Goal: Task Accomplishment & Management: Use online tool/utility

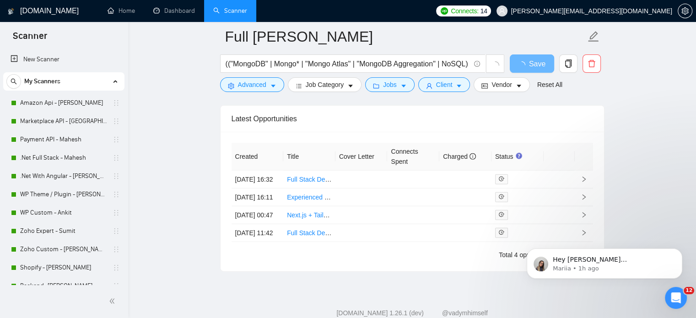
scroll to position [2293, 0]
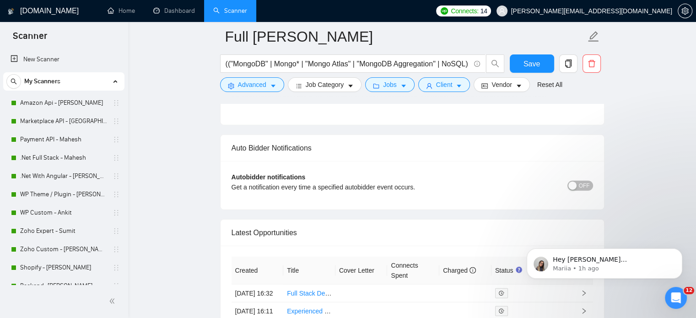
scroll to position [2293, 0]
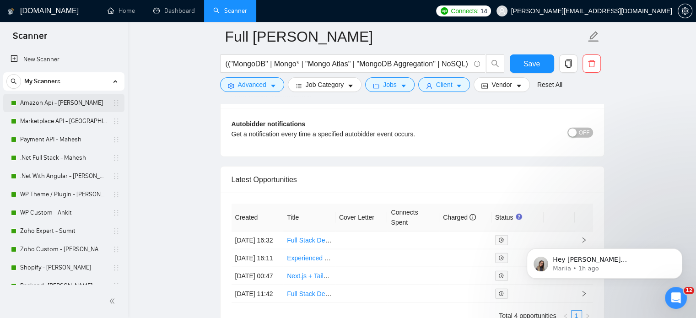
click at [53, 102] on link "Amazon Api - [PERSON_NAME]" at bounding box center [63, 103] width 87 height 18
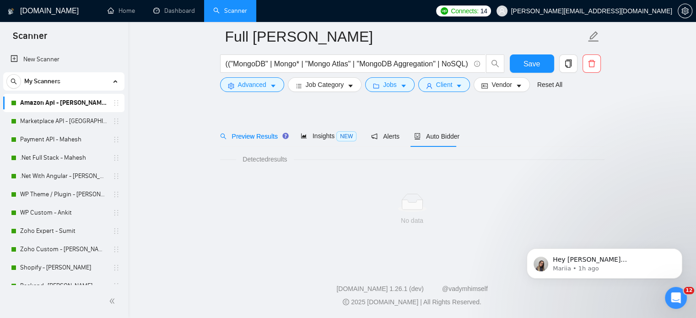
scroll to position [16, 0]
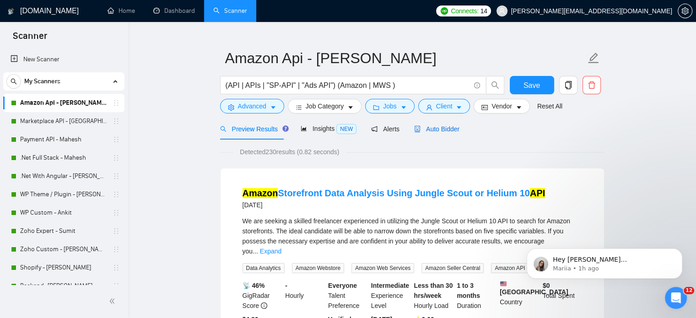
click at [430, 130] on span "Auto Bidder" at bounding box center [436, 128] width 45 height 7
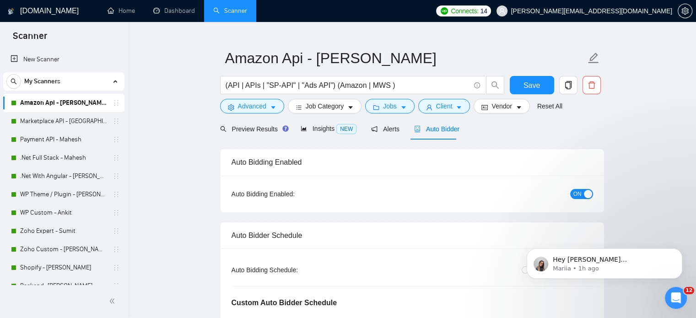
radio input "false"
radio input "true"
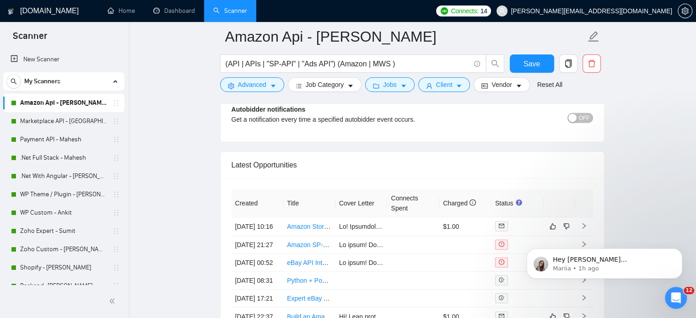
scroll to position [2390, 0]
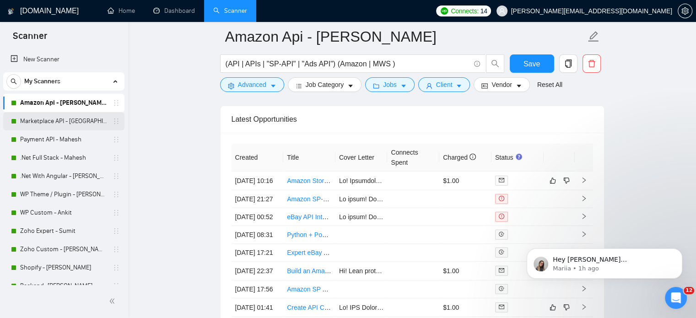
click at [71, 120] on link "Marketplace API - [GEOGRAPHIC_DATA]" at bounding box center [63, 121] width 87 height 18
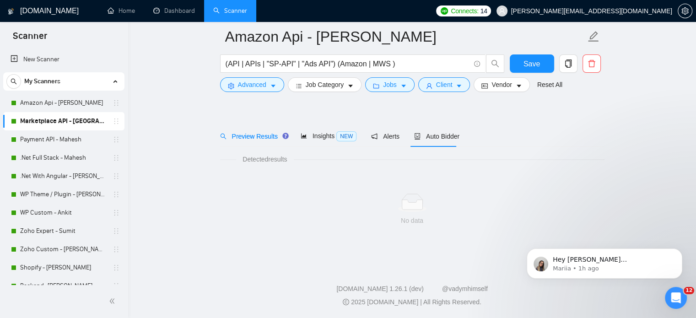
scroll to position [16, 0]
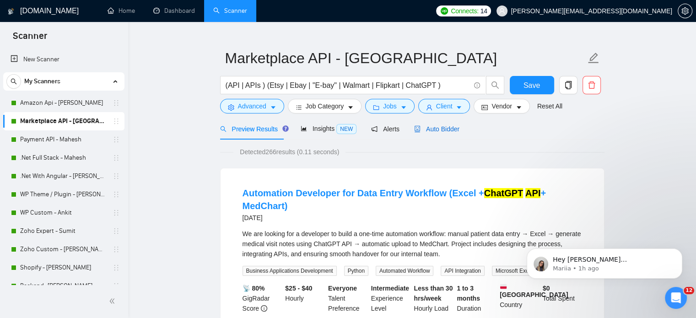
click at [434, 128] on span "Auto Bidder" at bounding box center [436, 128] width 45 height 7
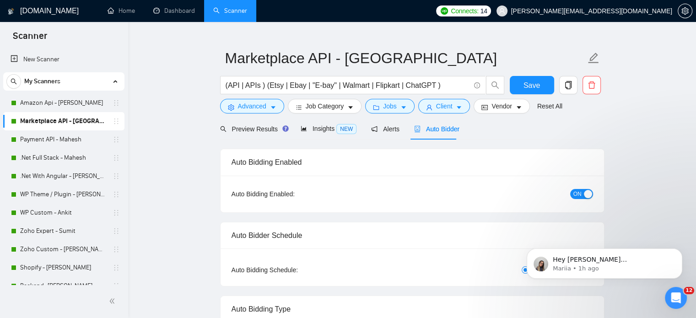
radio input "false"
radio input "true"
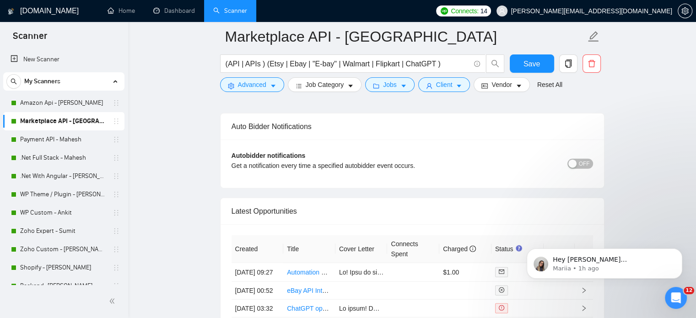
scroll to position [2303, 0]
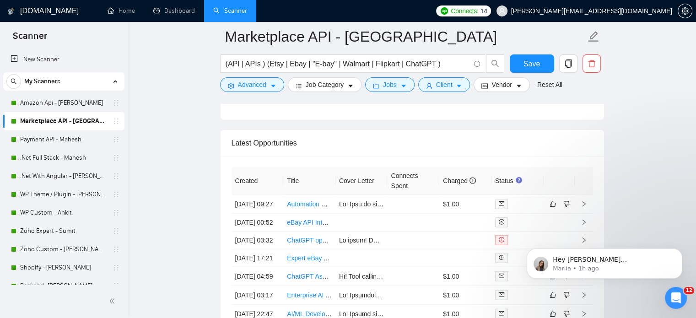
drag, startPoint x: 70, startPoint y: 140, endPoint x: 666, endPoint y: 139, distance: 596.1
click at [70, 139] on link "Payment API - Mahesh" at bounding box center [63, 139] width 87 height 18
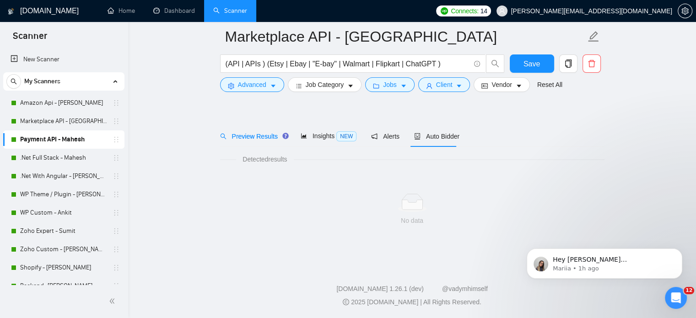
scroll to position [16, 0]
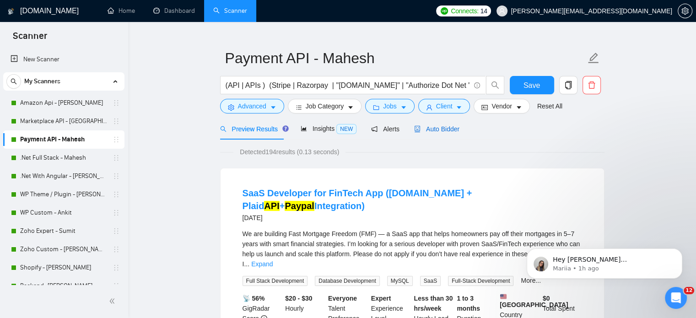
click at [428, 132] on span "Auto Bidder" at bounding box center [436, 128] width 45 height 7
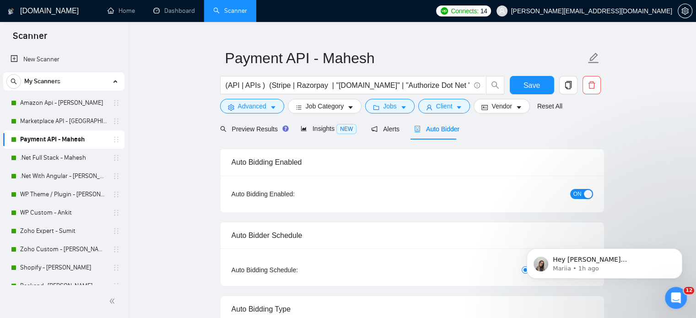
radio input "false"
radio input "true"
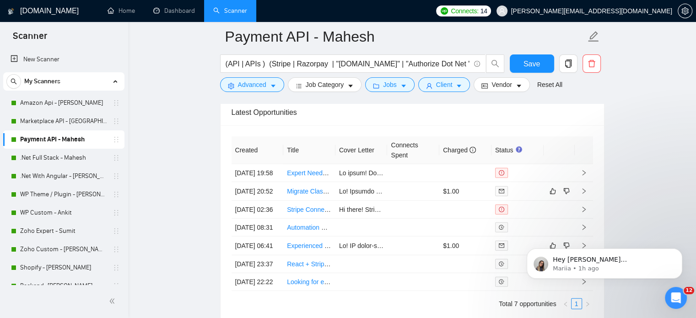
scroll to position [2349, 0]
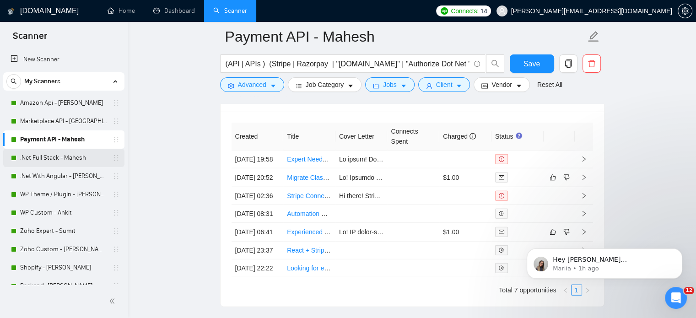
click at [77, 156] on link ".Net Full Stack - Mahesh" at bounding box center [63, 158] width 87 height 18
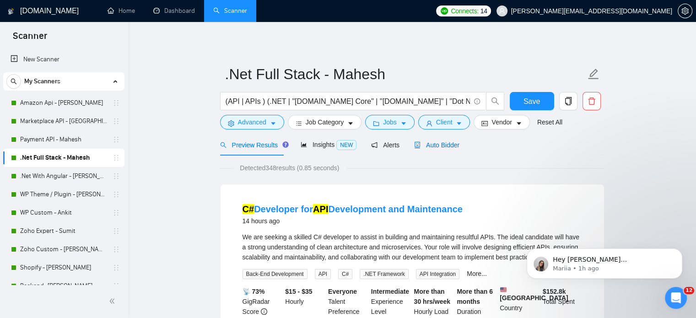
click at [443, 150] on div "Auto Bidder" at bounding box center [436, 145] width 45 height 10
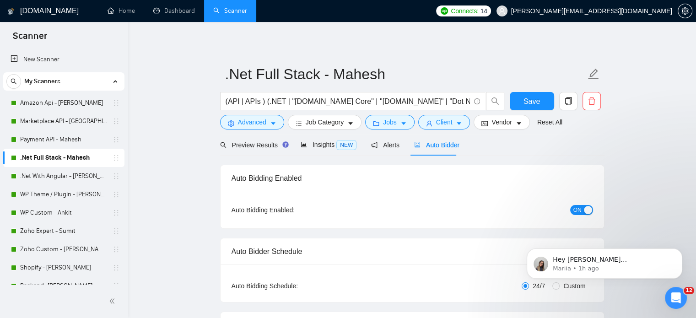
radio input "false"
radio input "true"
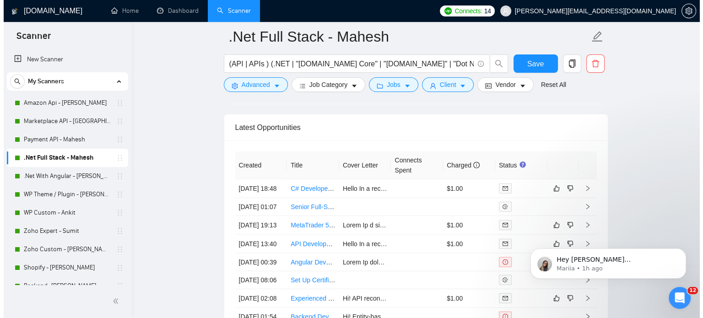
scroll to position [2333, 0]
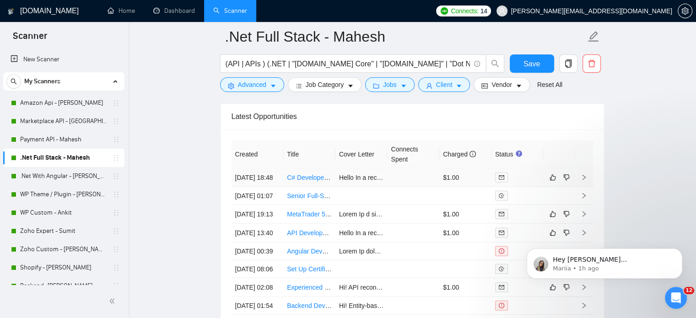
click at [584, 178] on icon "right" at bounding box center [584, 177] width 6 height 6
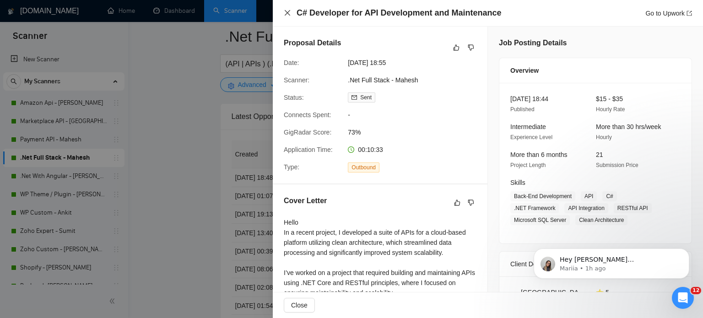
drag, startPoint x: 286, startPoint y: 13, endPoint x: 4, endPoint y: 130, distance: 305.6
click at [285, 12] on icon "close" at bounding box center [287, 12] width 7 height 7
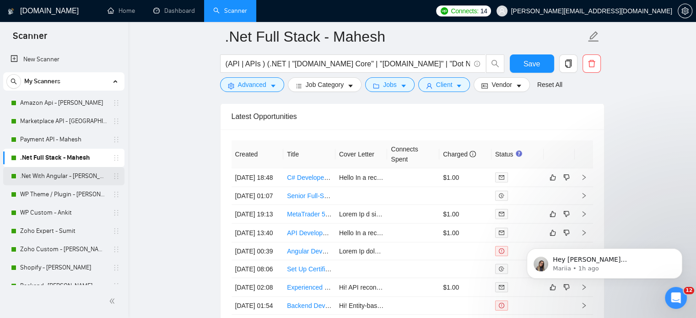
click at [59, 173] on link ".Net With Angular - [PERSON_NAME]" at bounding box center [63, 176] width 87 height 18
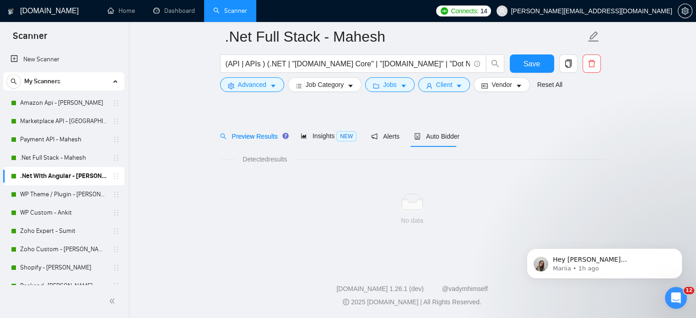
scroll to position [16, 0]
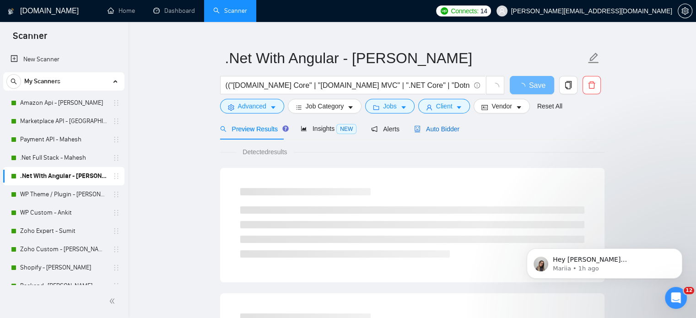
click at [428, 129] on span "Auto Bidder" at bounding box center [436, 128] width 45 height 7
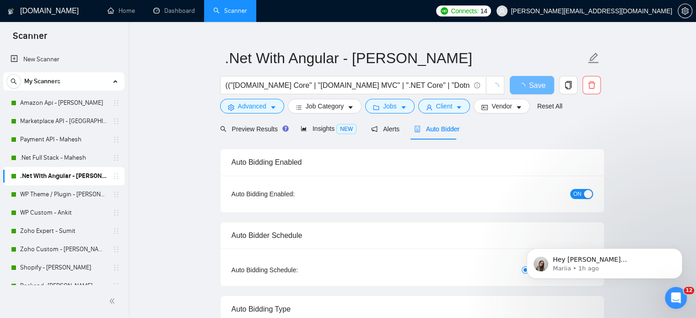
radio input "false"
radio input "true"
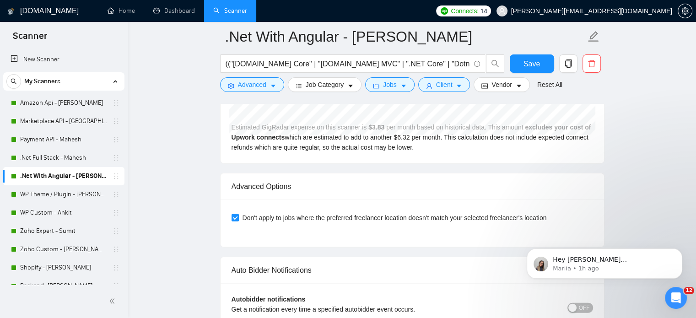
scroll to position [2072, 0]
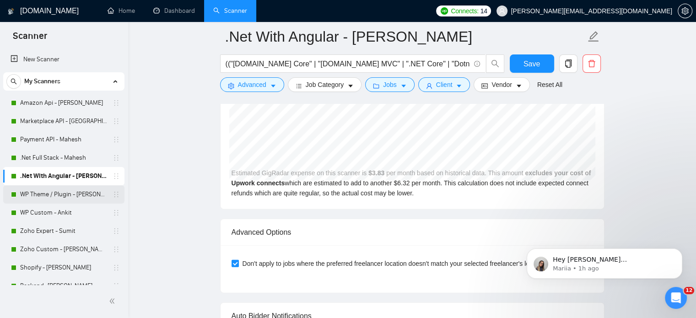
click at [59, 194] on link "WP Theme / Plugin - [PERSON_NAME]" at bounding box center [63, 194] width 87 height 18
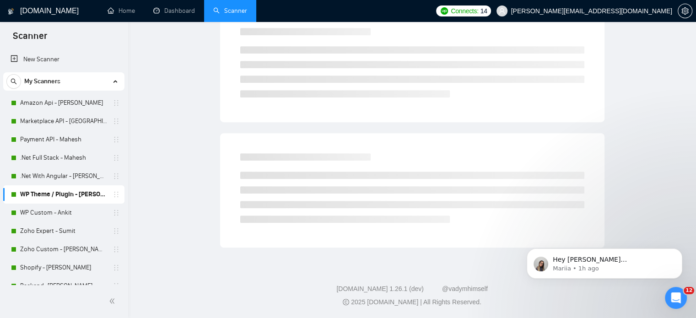
scroll to position [16, 0]
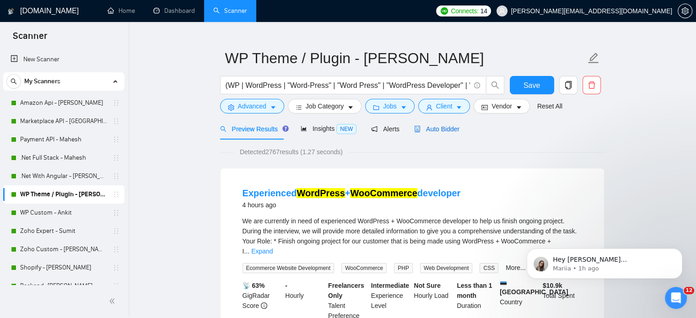
click at [430, 127] on span "Auto Bidder" at bounding box center [436, 128] width 45 height 7
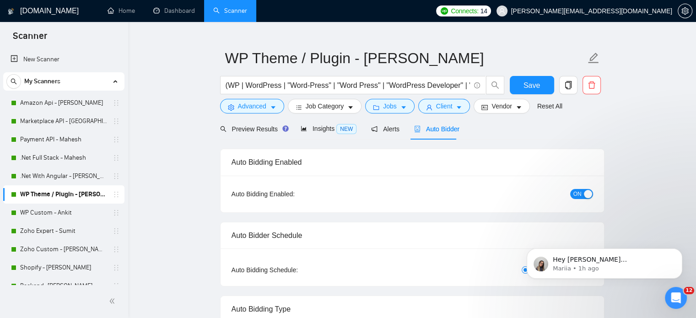
radio input "false"
radio input "true"
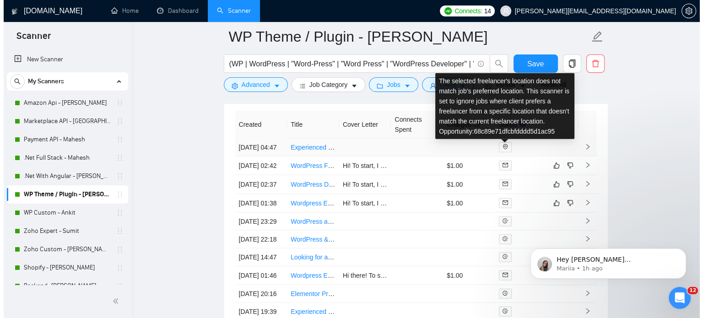
scroll to position [2441, 0]
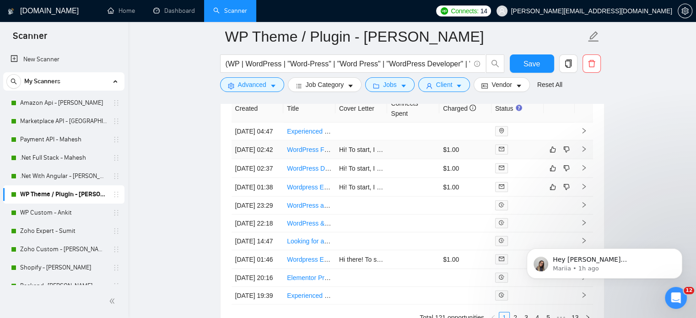
click at [585, 152] on icon "right" at bounding box center [584, 149] width 6 height 6
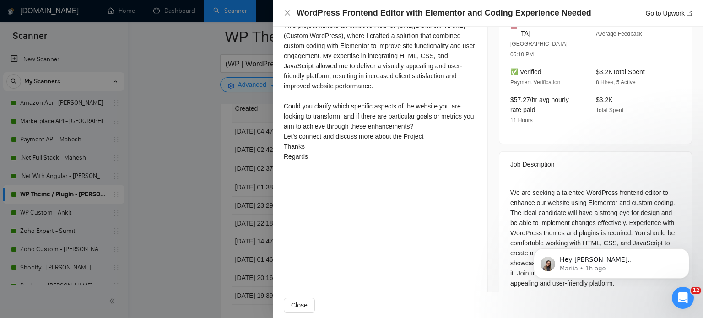
scroll to position [259, 0]
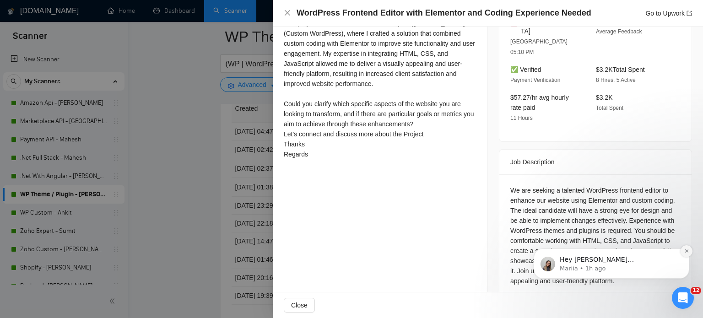
click at [685, 249] on icon "Dismiss notification" at bounding box center [686, 250] width 5 height 5
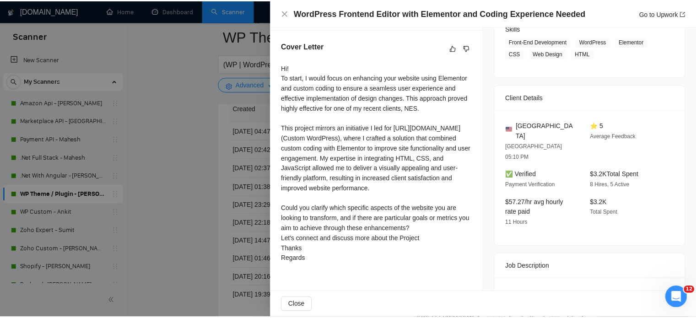
scroll to position [168, 0]
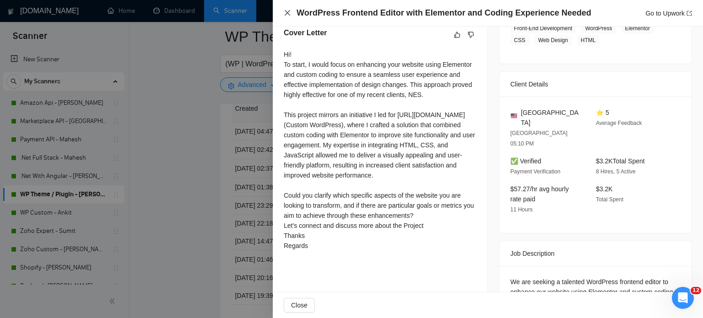
drag, startPoint x: 286, startPoint y: 13, endPoint x: 452, endPoint y: 217, distance: 263.4
click at [285, 14] on icon "close" at bounding box center [287, 12] width 7 height 7
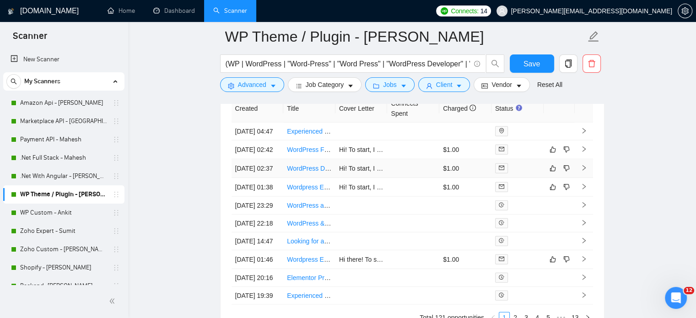
click at [583, 171] on icon "right" at bounding box center [583, 167] width 3 height 5
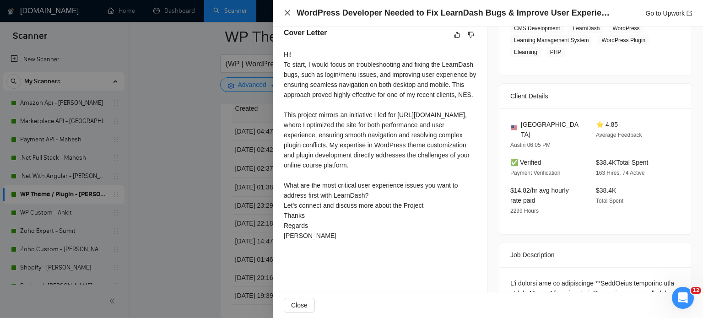
click at [287, 14] on icon "close" at bounding box center [287, 12] width 7 height 7
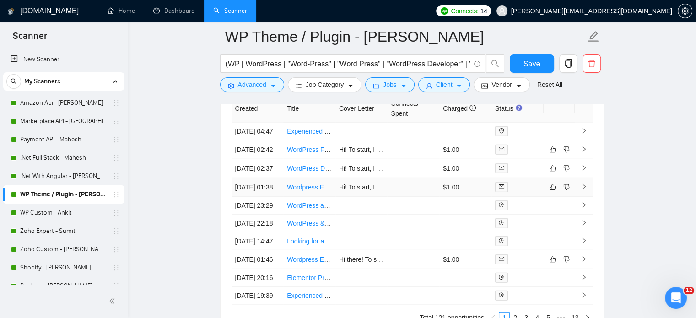
click at [583, 190] on icon "right" at bounding box center [584, 186] width 6 height 6
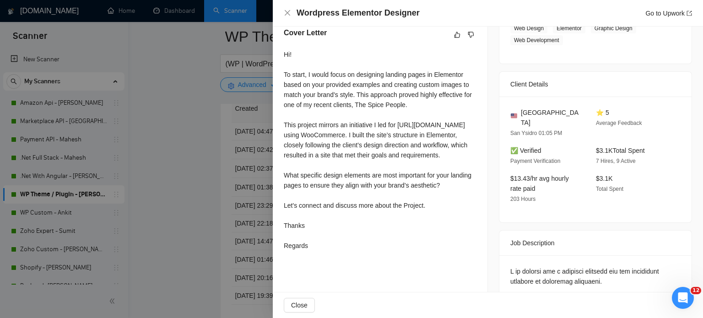
click at [282, 15] on div "Wordpress Elementor Designer Go to Upwork" at bounding box center [488, 13] width 430 height 27
click at [288, 13] on icon "close" at bounding box center [287, 12] width 5 height 5
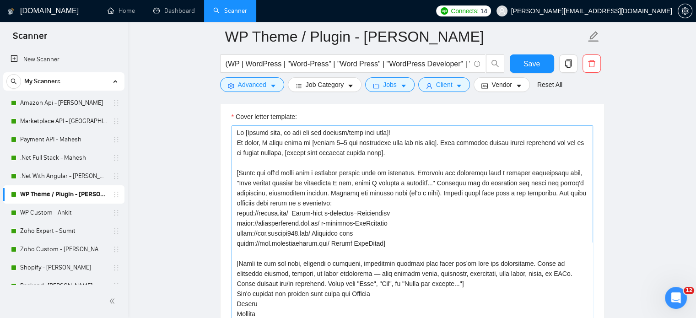
scroll to position [1160, 0]
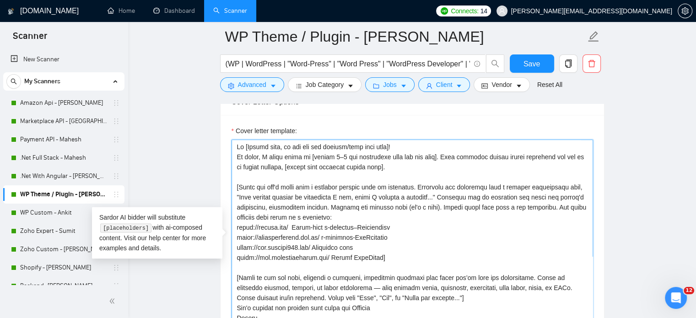
drag, startPoint x: 236, startPoint y: 154, endPoint x: 308, endPoint y: 155, distance: 72.8
click at [308, 155] on textarea "Cover letter template:" at bounding box center [411, 243] width 361 height 206
click at [405, 174] on textarea "Cover letter template:" at bounding box center [411, 243] width 361 height 206
drag, startPoint x: 385, startPoint y: 164, endPoint x: 234, endPoint y: 153, distance: 151.4
click at [234, 153] on div "Cover Letter Options Cover letter template:" at bounding box center [412, 228] width 384 height 280
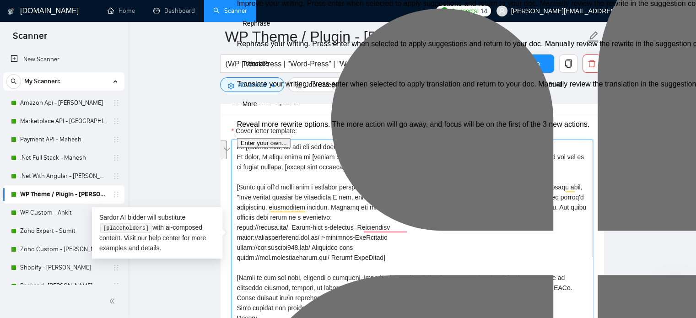
paste textarea "[Mention one job-specific challenge in 3–5 words] My Approach for the Above Req…"
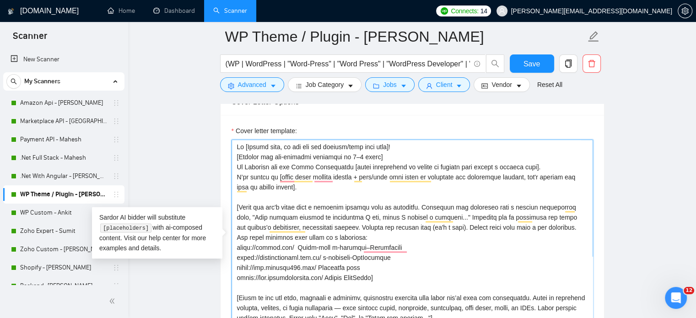
click at [324, 187] on textarea "Cover letter template:" at bounding box center [411, 243] width 361 height 206
click at [280, 199] on textarea "Cover letter template:" at bounding box center [411, 243] width 361 height 206
click at [238, 197] on textarea "Cover letter template:" at bounding box center [411, 243] width 361 height 206
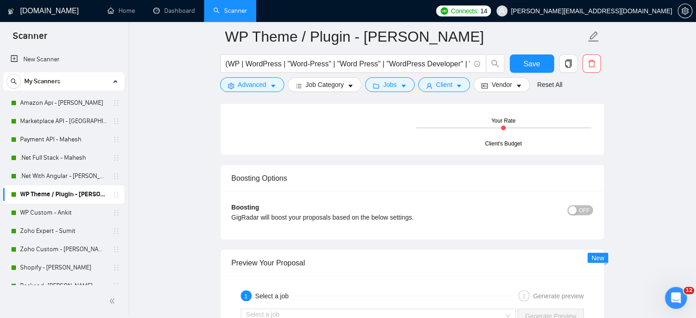
scroll to position [1800, 0]
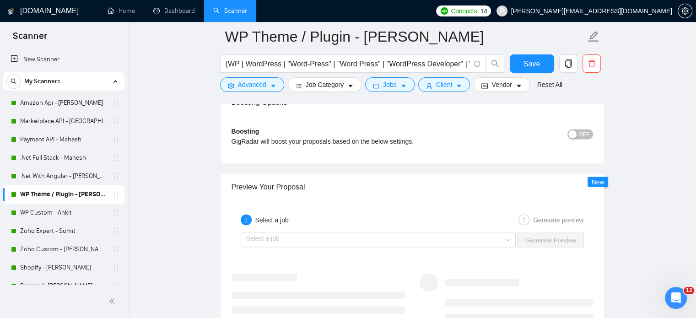
type textarea "Hi [Client name, do not use the company/team name here]! [Mention one job-speci…"
click at [524, 67] on span "Save" at bounding box center [531, 63] width 16 height 11
click at [508, 237] on div "Select a job" at bounding box center [378, 240] width 275 height 15
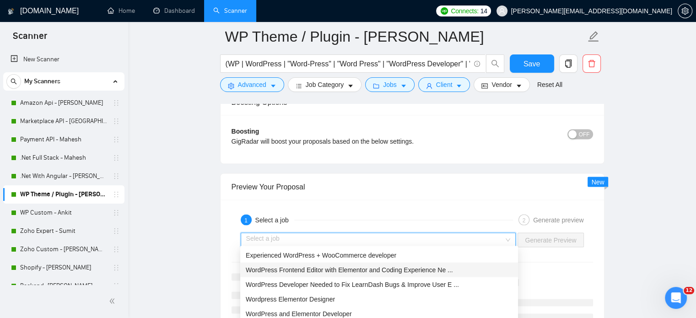
click at [418, 270] on span "WordPress Frontend Editor with Elementor and Coding Experience Ne ..." at bounding box center [349, 269] width 207 height 7
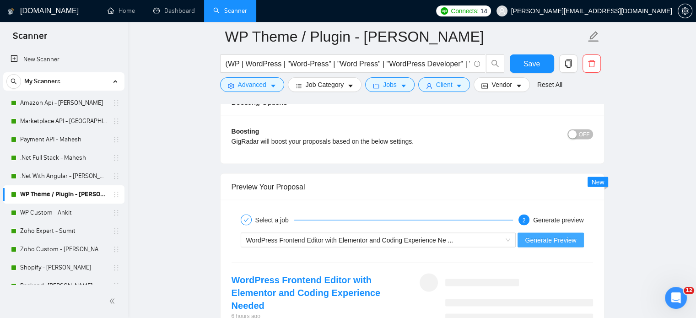
drag, startPoint x: 542, startPoint y: 237, endPoint x: 540, endPoint y: 252, distance: 15.2
click at [541, 237] on span "Generate Preview" at bounding box center [550, 240] width 51 height 10
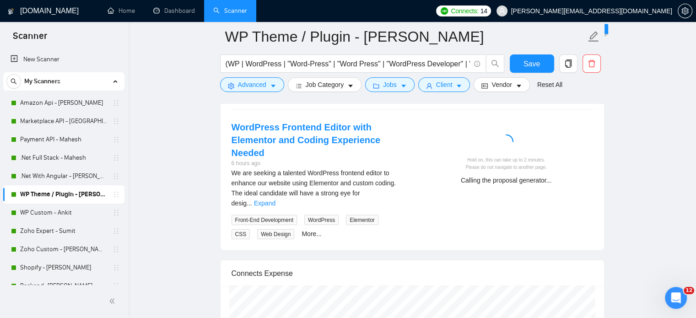
scroll to position [1937, 0]
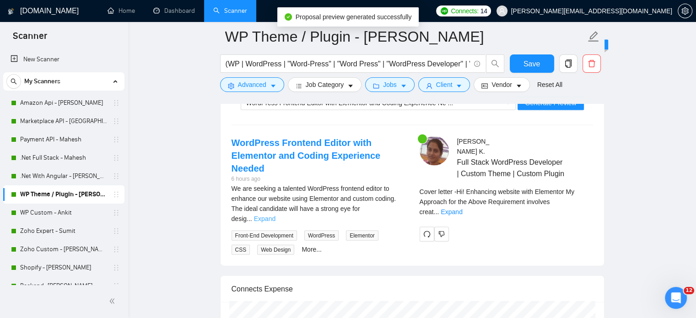
click at [275, 215] on link "Expand" at bounding box center [265, 218] width 22 height 7
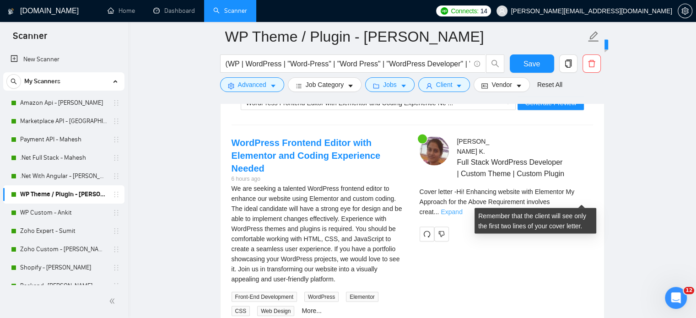
click at [462, 208] on link "Expand" at bounding box center [452, 211] width 22 height 7
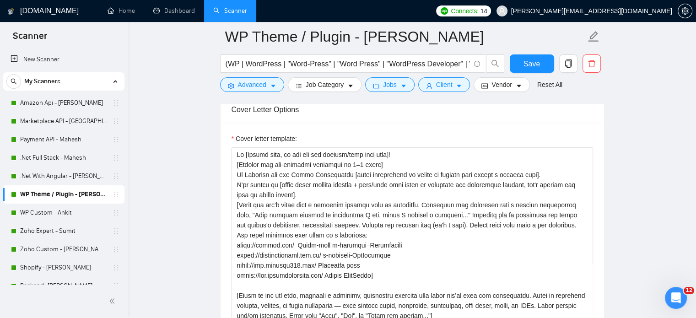
scroll to position [1103, 0]
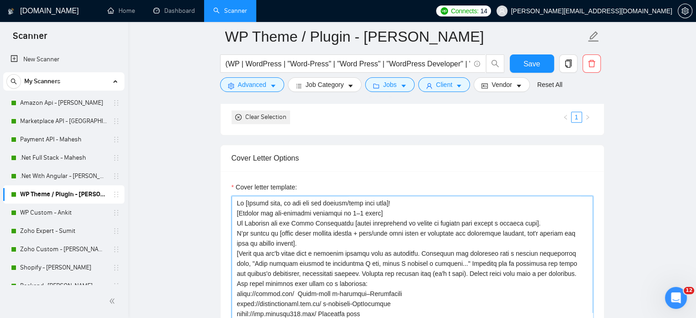
click at [237, 221] on textarea "Cover letter template:" at bounding box center [411, 299] width 361 height 206
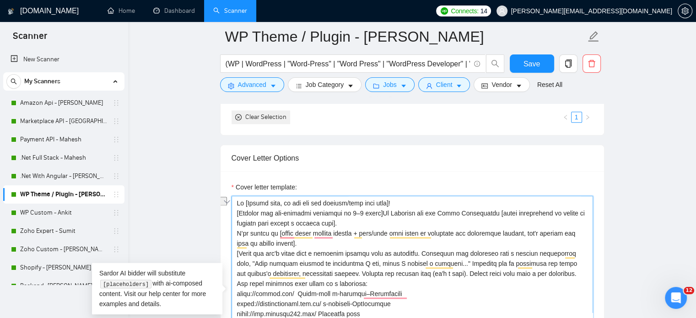
drag, startPoint x: 377, startPoint y: 210, endPoint x: 234, endPoint y: 211, distance: 143.2
click at [234, 211] on div "Cover Letter Options Cover letter template:" at bounding box center [412, 285] width 384 height 280
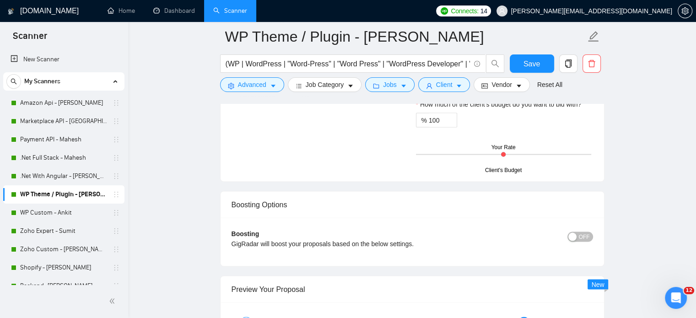
scroll to position [1927, 0]
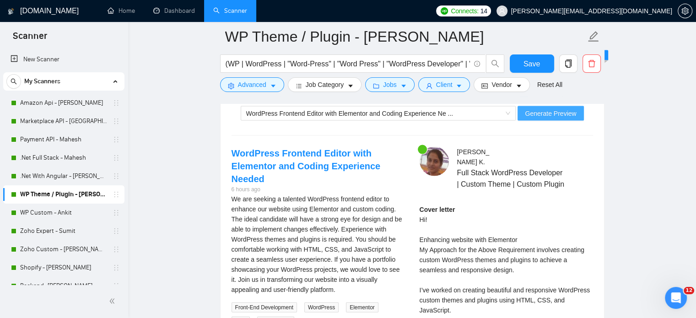
type textarea "Hi [Client name, do not use the company/team name here]! My Approach for the Ab…"
click at [545, 111] on span "Generate Preview" at bounding box center [550, 113] width 51 height 10
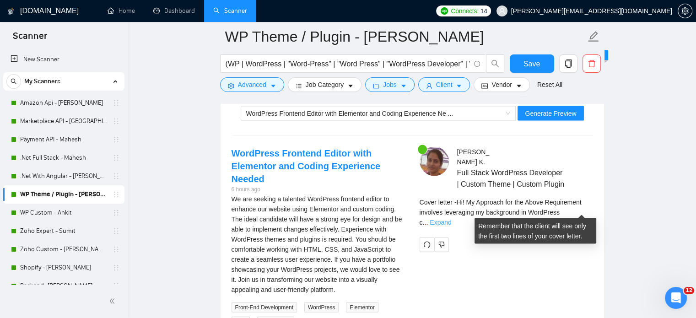
click at [451, 219] on link "Expand" at bounding box center [441, 222] width 22 height 7
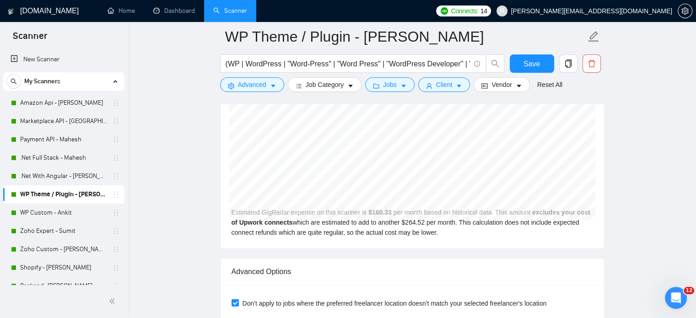
scroll to position [2368, 0]
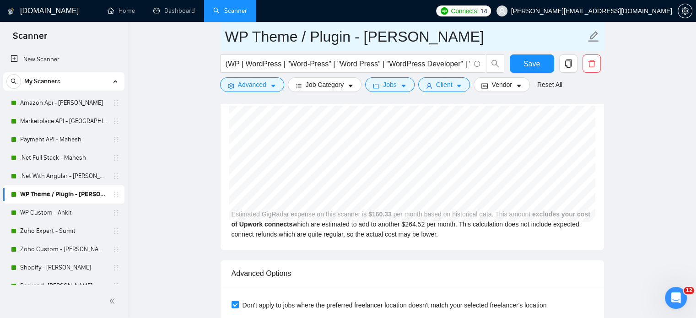
drag, startPoint x: 49, startPoint y: 213, endPoint x: 436, endPoint y: 38, distance: 424.0
click at [49, 213] on link "WP Custom - Ankit" at bounding box center [63, 213] width 87 height 18
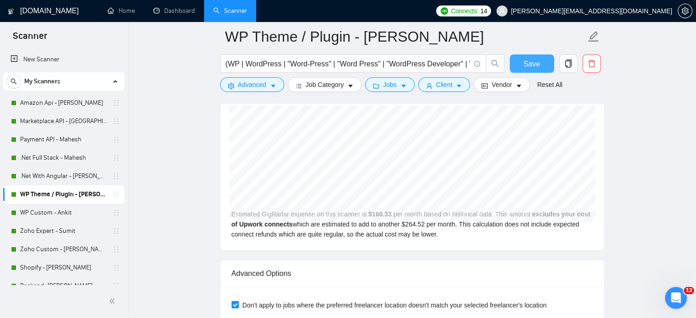
click at [527, 67] on span "Save" at bounding box center [531, 63] width 16 height 11
click at [73, 212] on link "WP Custom - Ankit" at bounding box center [63, 213] width 87 height 18
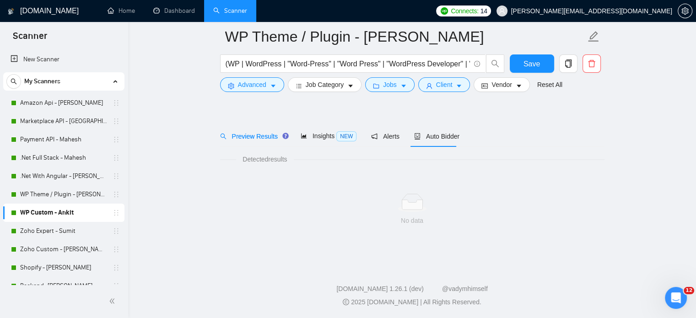
scroll to position [16, 0]
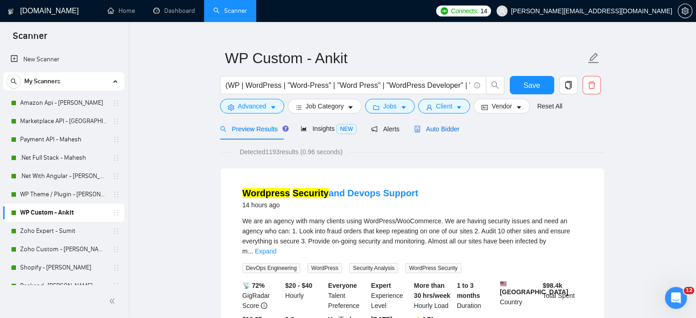
click at [435, 129] on span "Auto Bidder" at bounding box center [436, 128] width 45 height 7
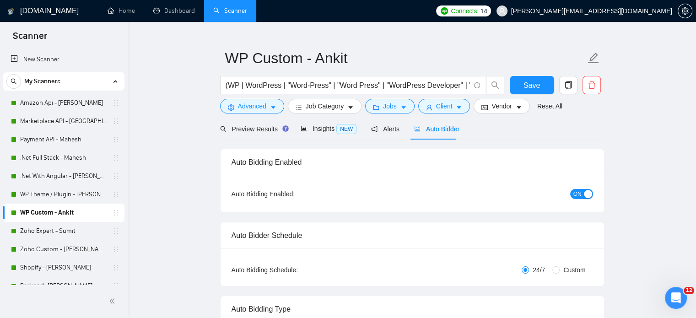
radio input "false"
radio input "true"
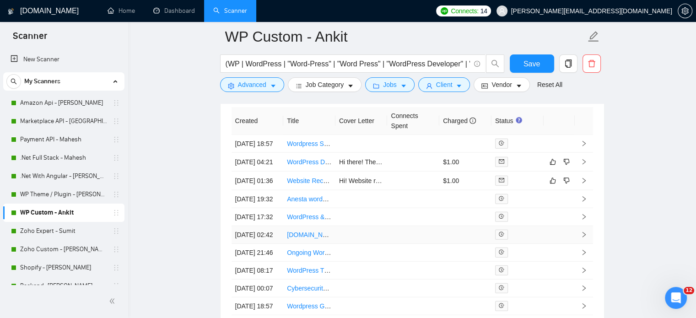
scroll to position [2349, 0]
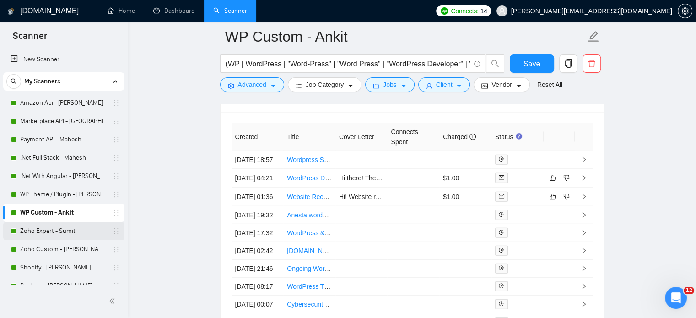
click at [40, 232] on link "Zoho Expert - Sumit" at bounding box center [63, 231] width 87 height 18
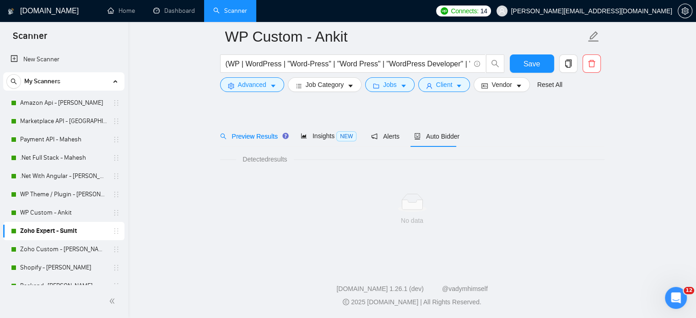
scroll to position [16, 0]
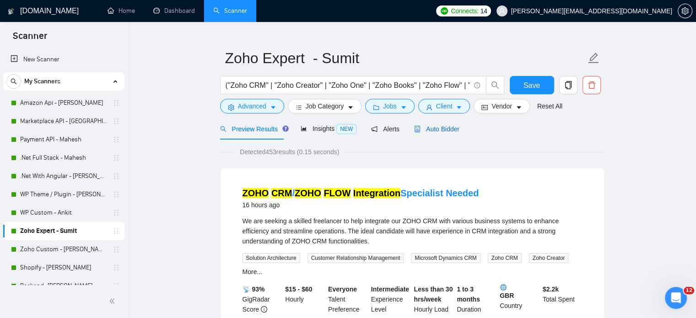
click at [439, 128] on span "Auto Bidder" at bounding box center [436, 128] width 45 height 7
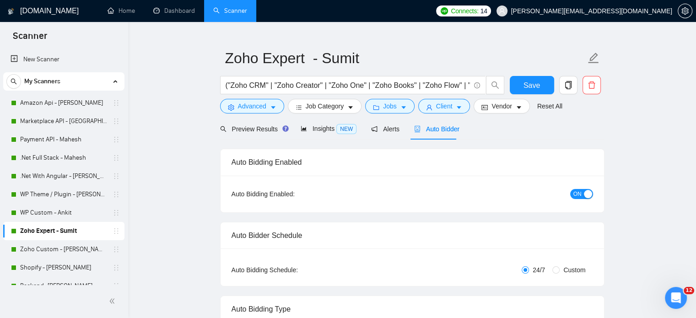
radio input "false"
radio input "true"
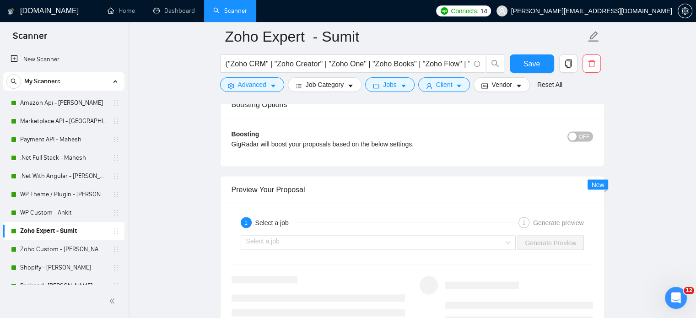
scroll to position [1800, 0]
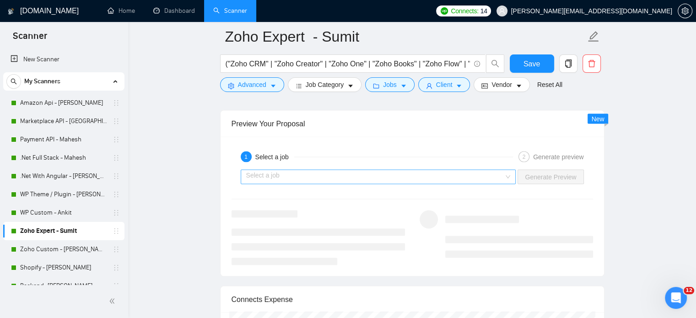
click at [511, 175] on div "Select a job" at bounding box center [378, 177] width 275 height 15
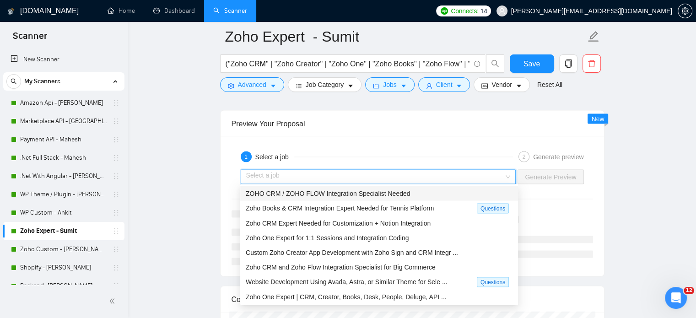
click at [546, 192] on div "1 Select a job 2 Generate preview Select a job Generate Preview" at bounding box center [412, 207] width 383 height 140
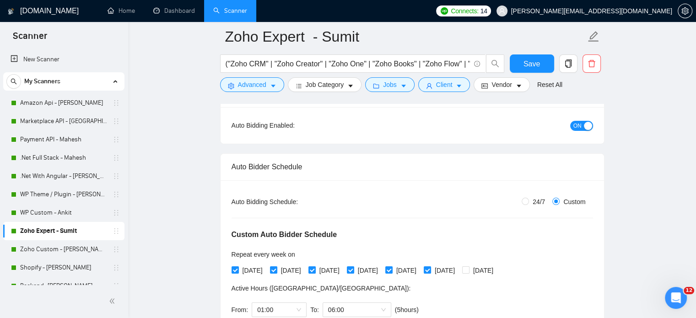
scroll to position [137, 0]
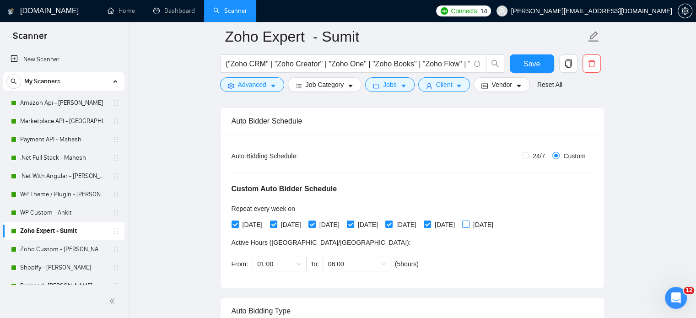
click at [468, 224] on input "[DATE]" at bounding box center [465, 224] width 6 height 6
checkbox input "true"
click at [526, 65] on span "Save" at bounding box center [531, 63] width 16 height 11
click at [379, 263] on span "06:00" at bounding box center [357, 264] width 58 height 14
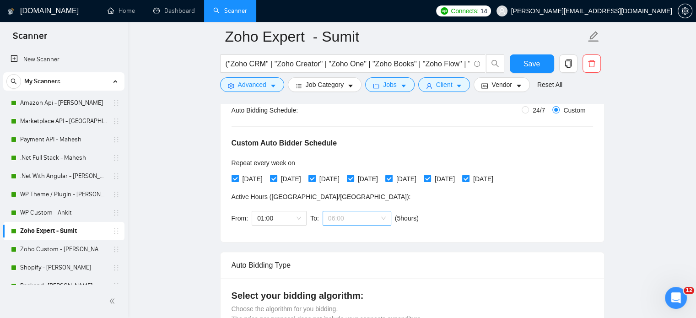
click at [355, 214] on span "06:00" at bounding box center [357, 218] width 58 height 14
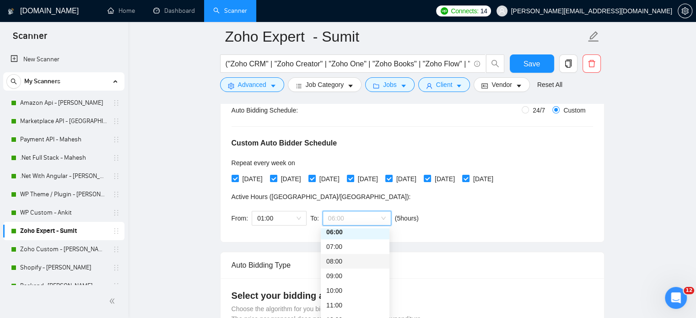
click at [341, 260] on div "08:00" at bounding box center [355, 261] width 58 height 10
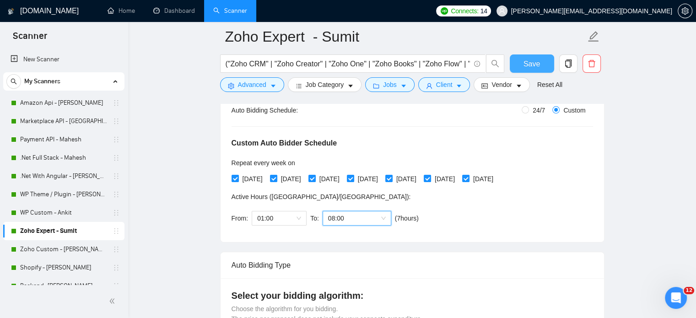
drag, startPoint x: 527, startPoint y: 59, endPoint x: 599, endPoint y: 137, distance: 106.5
click at [527, 59] on span "Save" at bounding box center [531, 63] width 16 height 11
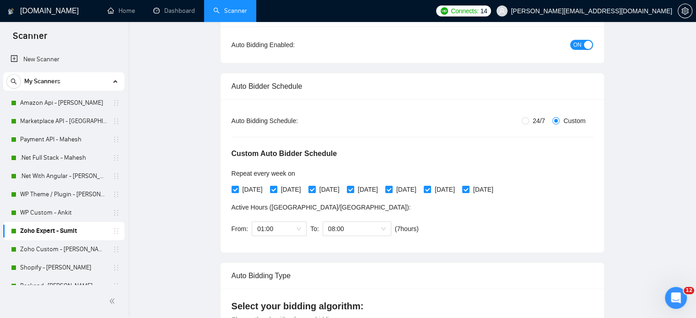
scroll to position [0, 0]
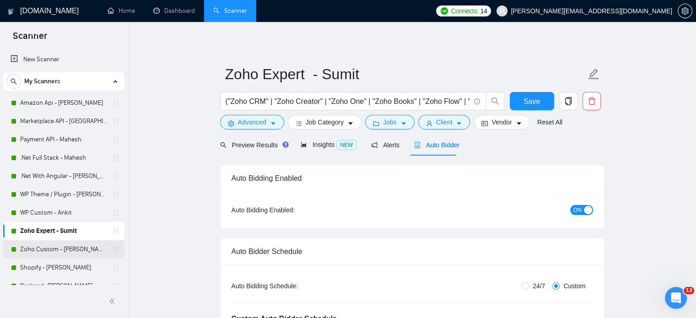
click at [65, 247] on link "Zoho Custom - [PERSON_NAME]" at bounding box center [63, 249] width 87 height 18
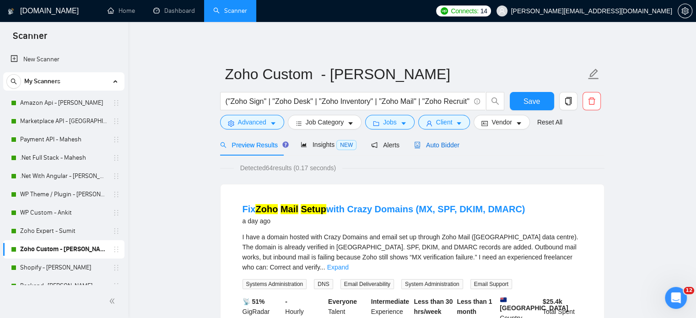
click at [441, 143] on span "Auto Bidder" at bounding box center [436, 144] width 45 height 7
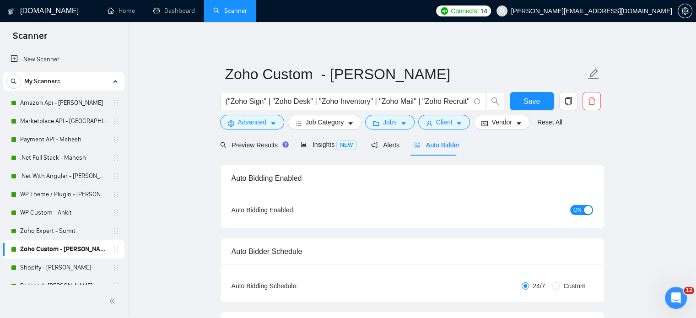
radio input "false"
radio input "true"
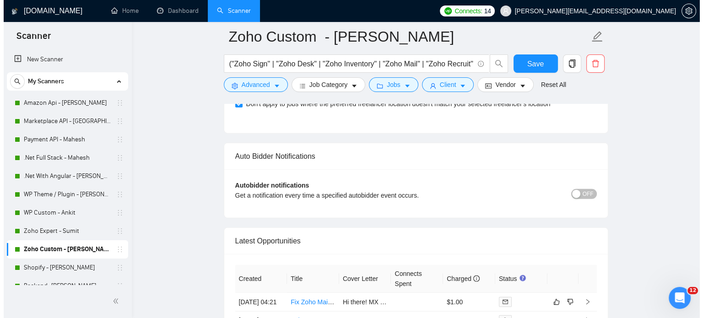
scroll to position [2242, 0]
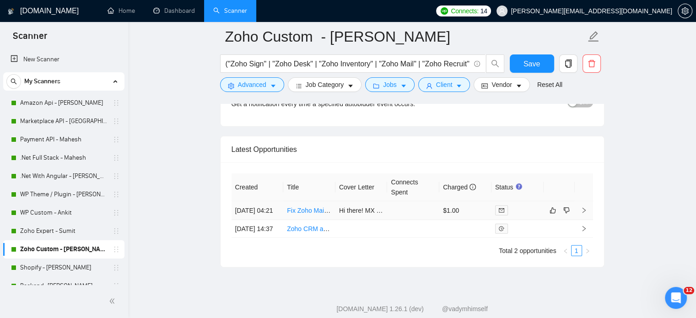
click at [586, 212] on icon "right" at bounding box center [584, 210] width 6 height 6
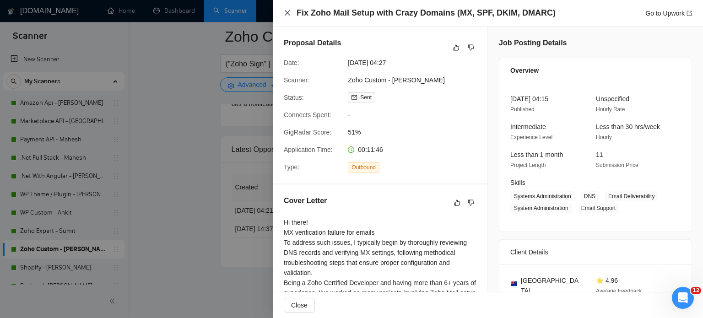
drag, startPoint x: 285, startPoint y: 11, endPoint x: 361, endPoint y: 157, distance: 165.3
click at [285, 11] on icon "close" at bounding box center [287, 12] width 7 height 7
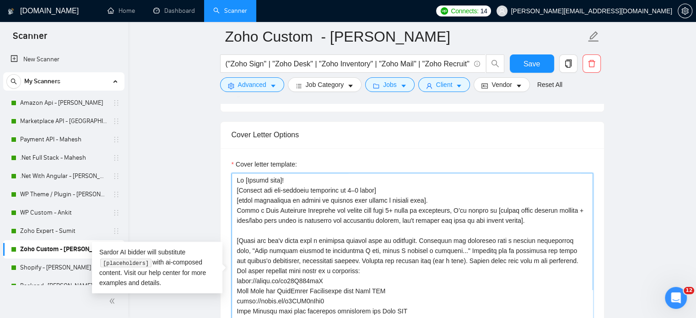
drag, startPoint x: 238, startPoint y: 199, endPoint x: 421, endPoint y: 200, distance: 183.0
click at [421, 200] on textarea "Cover letter template:" at bounding box center [411, 276] width 361 height 206
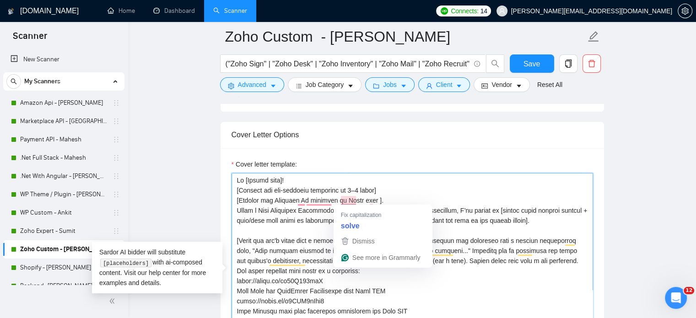
click at [349, 199] on textarea "Cover letter template:" at bounding box center [411, 276] width 361 height 206
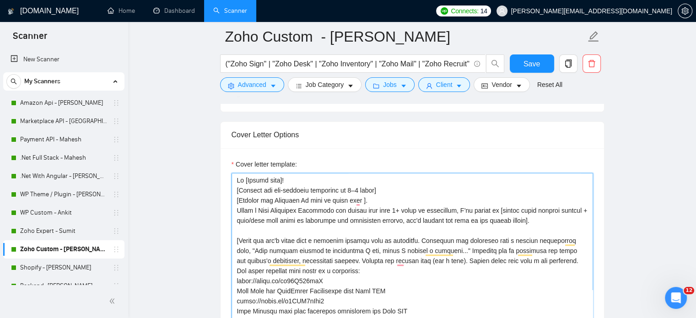
click at [355, 200] on textarea "Cover letter template:" at bounding box center [411, 276] width 361 height 206
click at [306, 199] on textarea "Cover letter template:" at bounding box center [411, 276] width 361 height 206
type textarea "Hi [Client name]! [Mention one job-specific challenge in 3–5 words] [Provide th…"
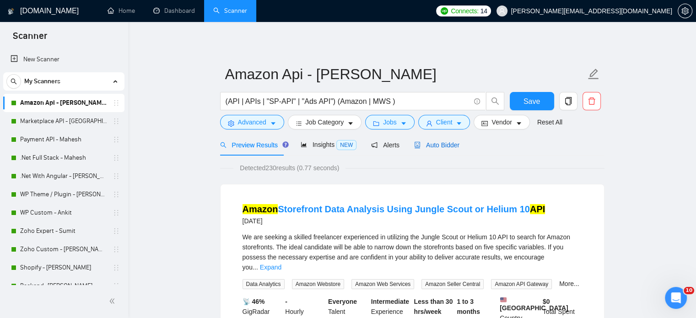
click at [440, 145] on span "Auto Bidder" at bounding box center [436, 144] width 45 height 7
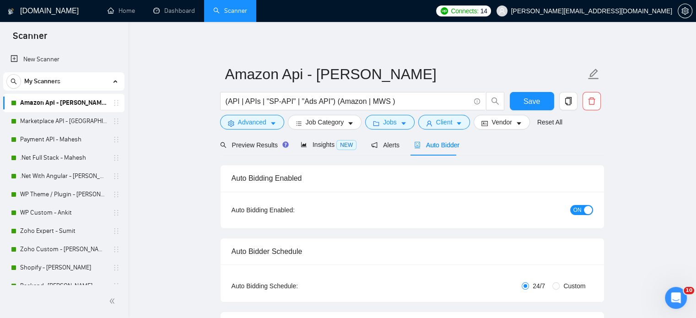
radio input "false"
radio input "true"
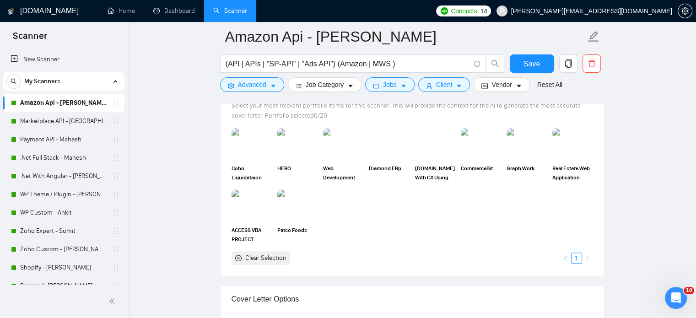
scroll to position [1144, 0]
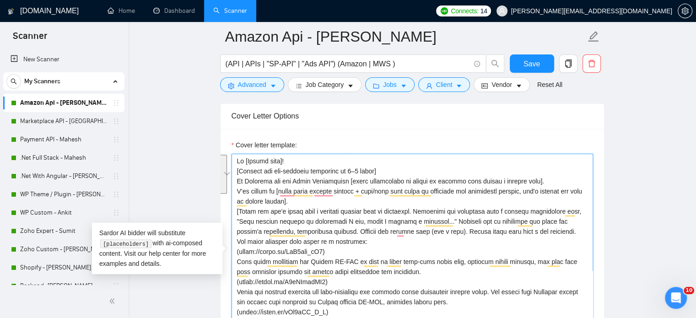
drag, startPoint x: 294, startPoint y: 199, endPoint x: 236, endPoint y: 168, distance: 65.3
click at [236, 168] on textarea "Cover letter template:" at bounding box center [411, 257] width 361 height 206
click at [306, 197] on textarea "Cover letter template:" at bounding box center [411, 257] width 361 height 206
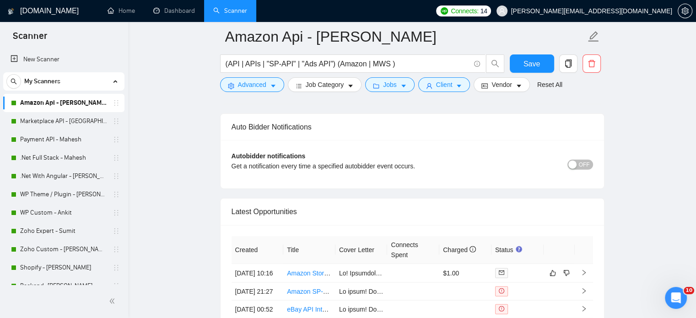
scroll to position [2425, 0]
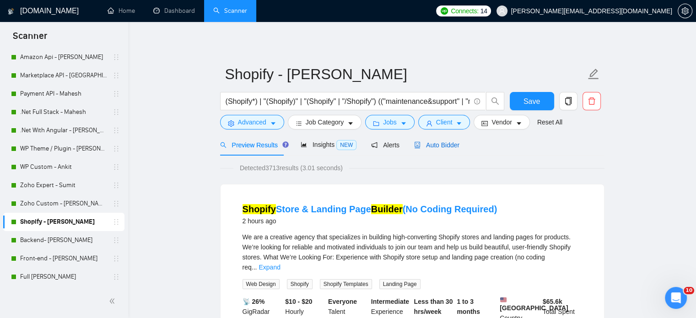
click at [448, 140] on div "Auto Bidder" at bounding box center [436, 145] width 45 height 10
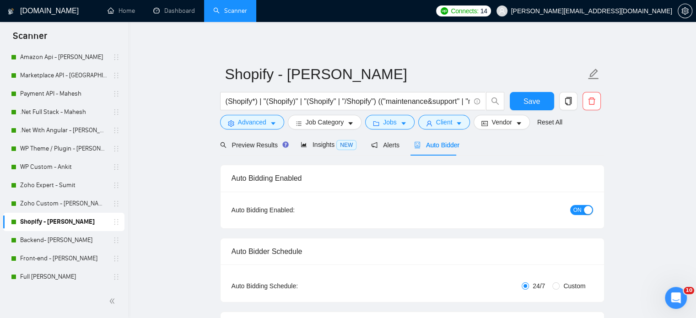
radio input "false"
radio input "true"
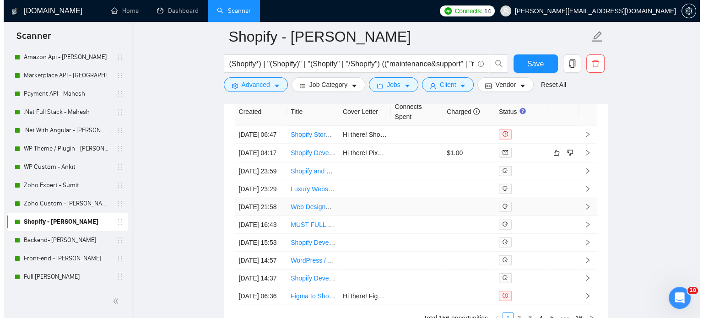
scroll to position [2333, 0]
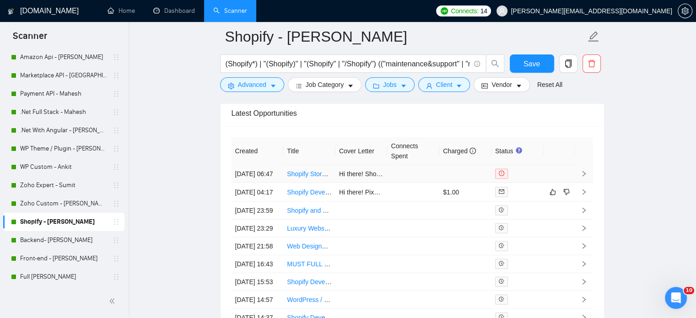
click at [581, 175] on icon "right" at bounding box center [584, 174] width 6 height 6
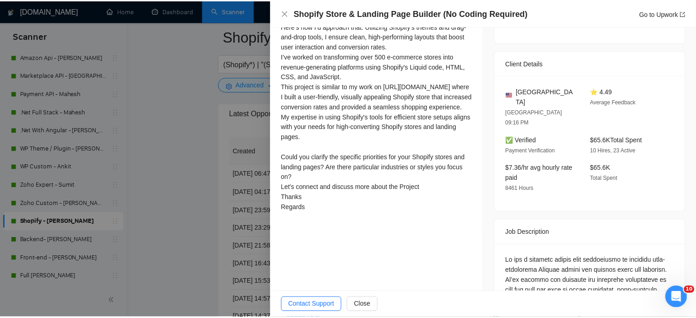
scroll to position [183, 0]
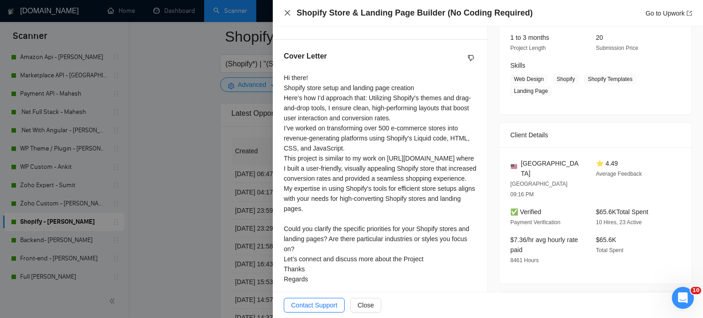
click at [284, 12] on icon "close" at bounding box center [287, 12] width 7 height 7
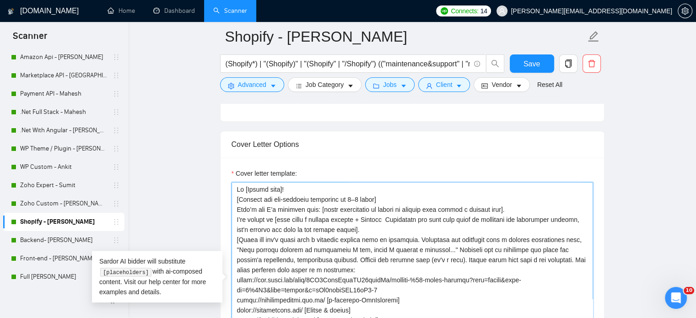
drag, startPoint x: 236, startPoint y: 197, endPoint x: 386, endPoint y: 198, distance: 150.1
click at [386, 198] on textarea "Cover letter template:" at bounding box center [411, 285] width 361 height 206
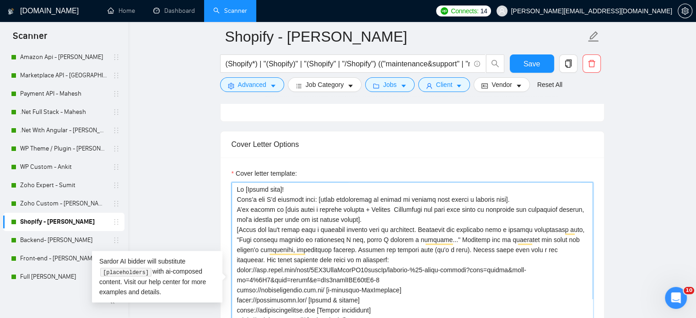
click at [322, 198] on textarea "Cover letter template:" at bounding box center [411, 285] width 361 height 206
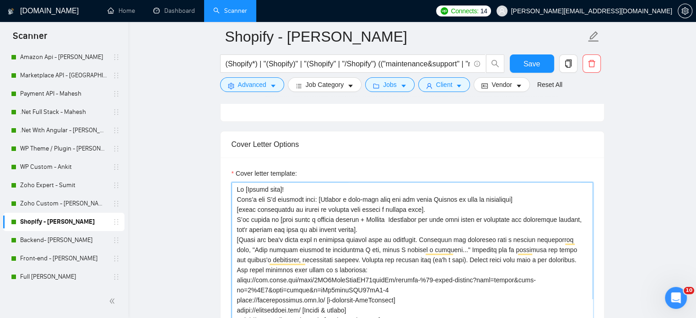
click at [445, 211] on textarea "Cover letter template:" at bounding box center [411, 285] width 361 height 206
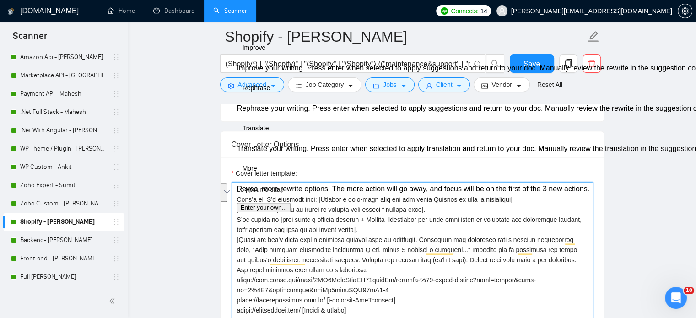
drag, startPoint x: 357, startPoint y: 228, endPoint x: 231, endPoint y: 217, distance: 127.2
click at [231, 217] on div "Cover Letter Options Cover letter template:" at bounding box center [412, 271] width 384 height 280
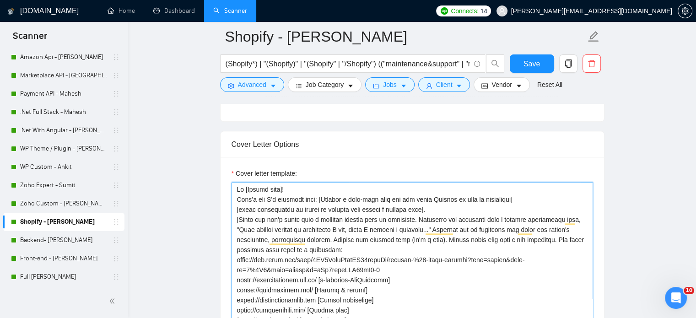
click at [346, 248] on textarea "Cover letter template:" at bounding box center [411, 285] width 361 height 206
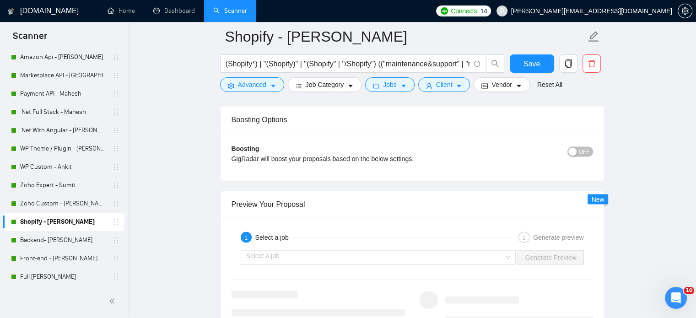
scroll to position [1784, 0]
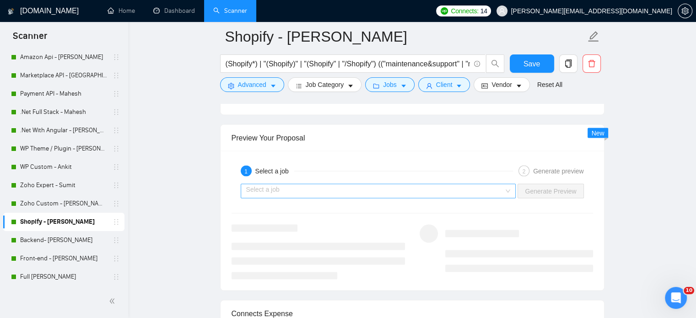
click at [511, 191] on div "Select a job" at bounding box center [378, 191] width 275 height 15
type textarea "Lo [Ipsumd sita]! Cons’a eli S’d eiusmodt inci: [Utlabor e dolo-magn aliq eni a…"
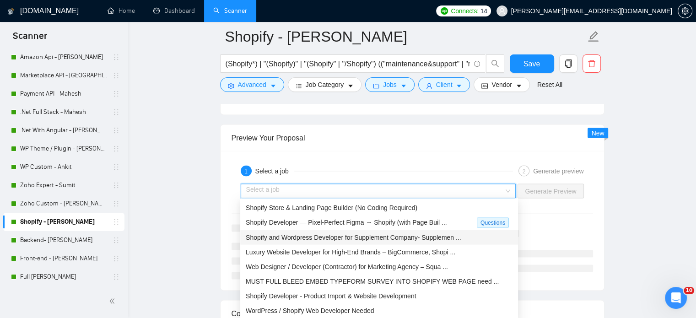
click at [324, 237] on span "Shopify and Wordpress Developer for Supplement Company- Supplemen ..." at bounding box center [353, 237] width 215 height 7
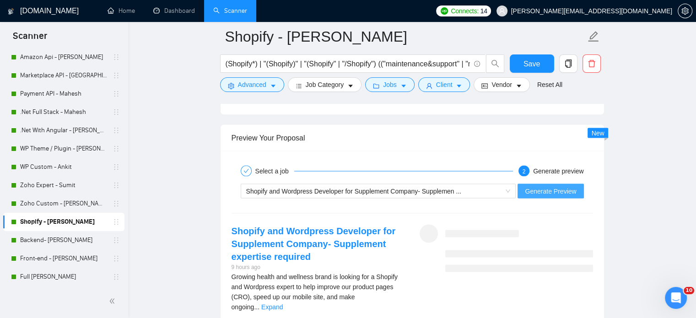
click at [546, 188] on span "Generate Preview" at bounding box center [550, 191] width 51 height 10
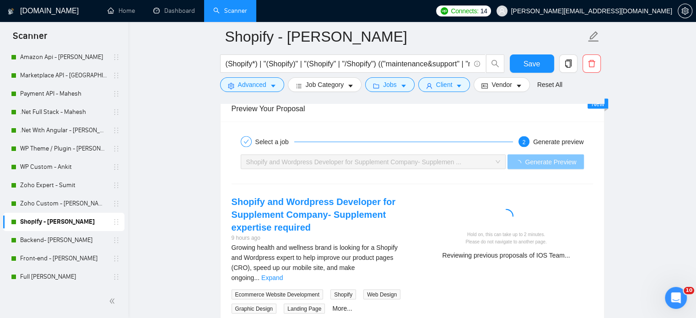
scroll to position [1830, 0]
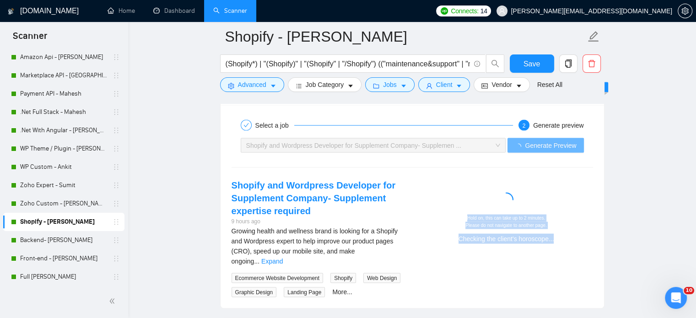
drag, startPoint x: 467, startPoint y: 215, endPoint x: 565, endPoint y: 238, distance: 100.9
click at [565, 238] on div "Hold on, this can take up to 2 minutes. Please do not navigate to another page.…" at bounding box center [506, 229] width 166 height 29
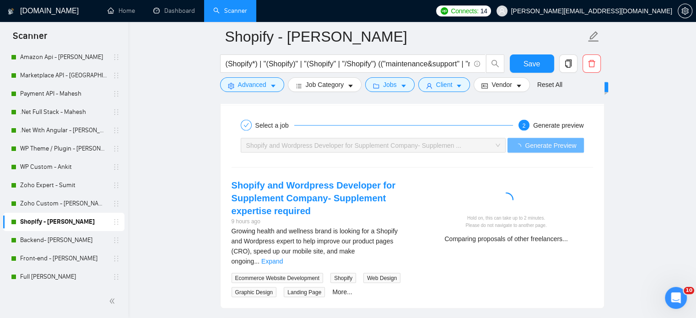
click at [473, 266] on div "Shopify and Wordpress Developer for Supplement Company- Supplement expertise re…" at bounding box center [412, 238] width 376 height 118
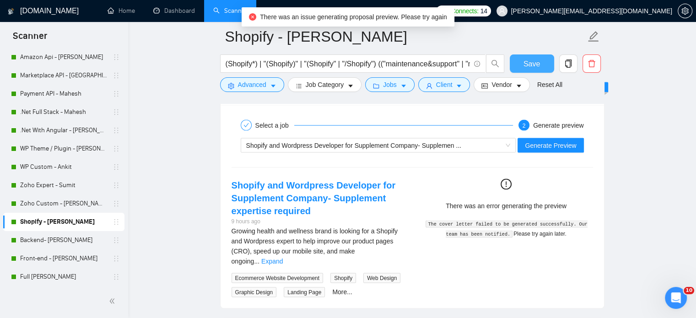
click at [533, 64] on span "Save" at bounding box center [531, 63] width 16 height 11
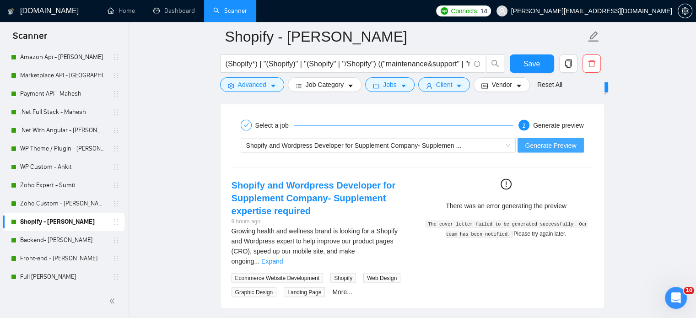
click at [536, 144] on span "Generate Preview" at bounding box center [550, 145] width 51 height 10
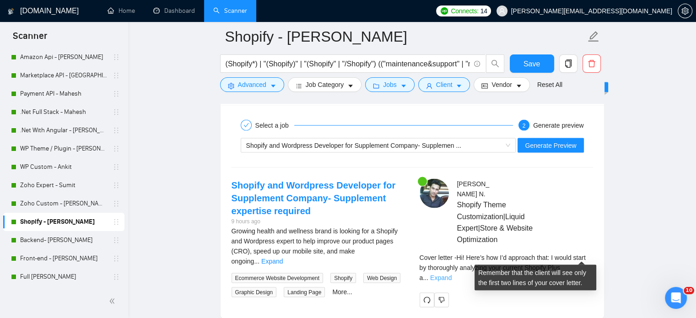
click at [452, 274] on link "Expand" at bounding box center [441, 277] width 22 height 7
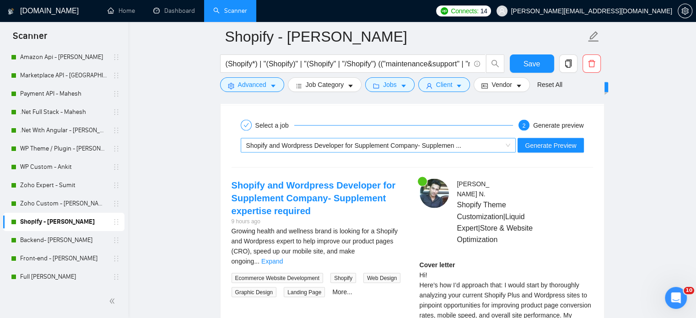
click at [510, 145] on span "Shopify and Wordpress Developer for Supplement Company- Supplemen ..." at bounding box center [378, 146] width 264 height 14
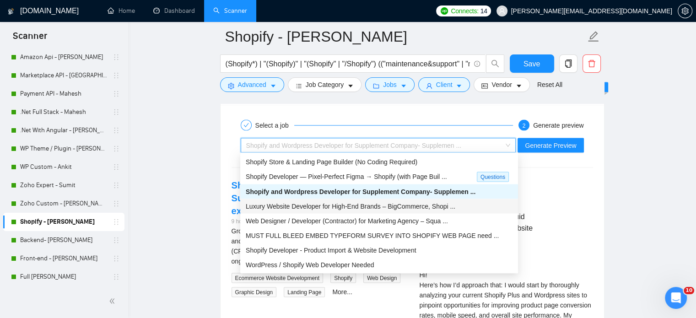
click at [408, 205] on span "Luxury Website Developer for High-End Brands – BigCommerce, Shopi ..." at bounding box center [351, 206] width 210 height 7
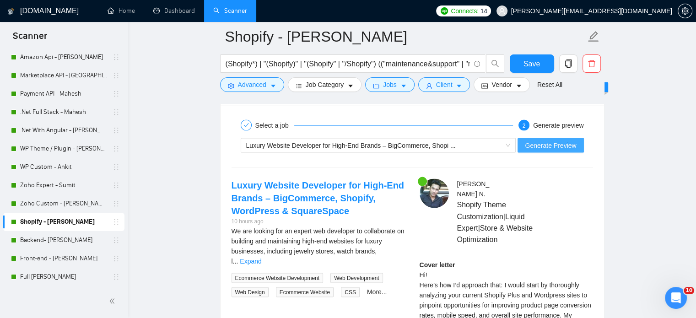
click at [538, 141] on span "Generate Preview" at bounding box center [550, 145] width 51 height 10
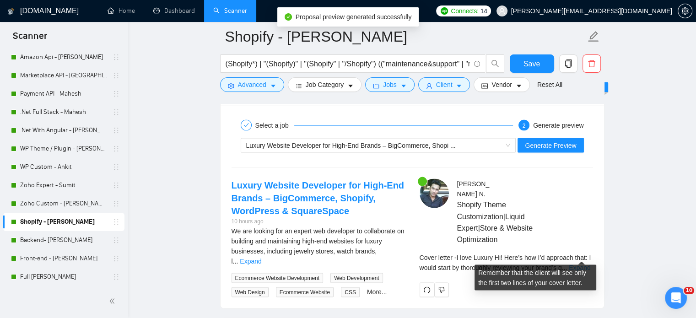
click at [583, 264] on link "Expand" at bounding box center [580, 267] width 22 height 7
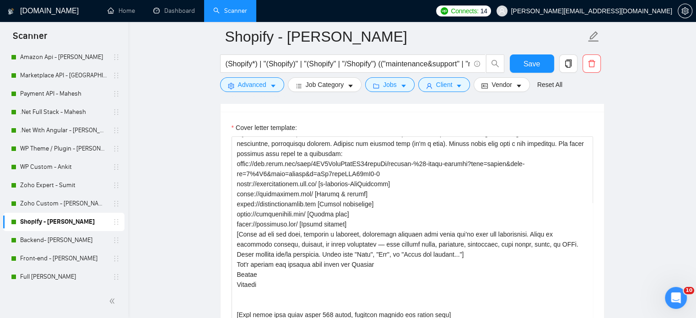
scroll to position [0, 0]
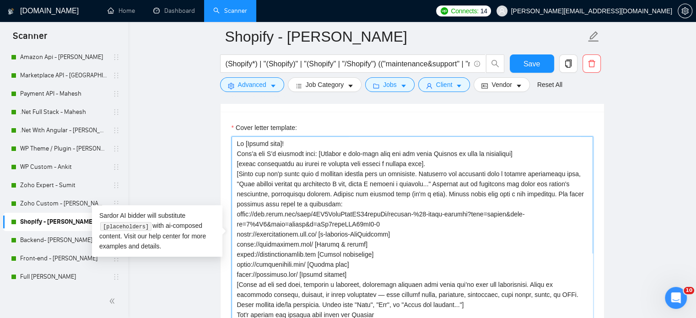
drag, startPoint x: 320, startPoint y: 152, endPoint x: 235, endPoint y: 154, distance: 85.1
click at [236, 154] on textarea "Cover letter template:" at bounding box center [411, 239] width 361 height 206
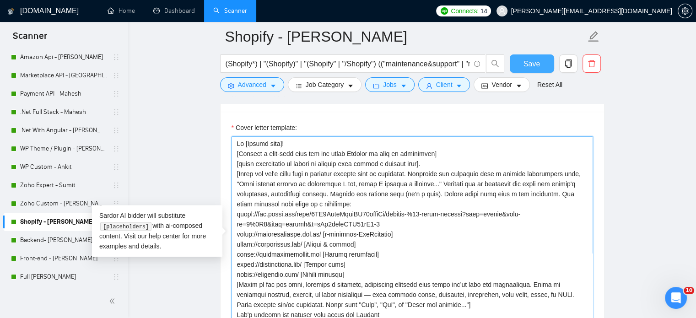
type textarea "Lo [Ipsumd sita]! [Consect a elit-sedd eius tem inc utlab Etdolor ma aliq en ad…"
click at [522, 61] on button "Save" at bounding box center [532, 63] width 44 height 18
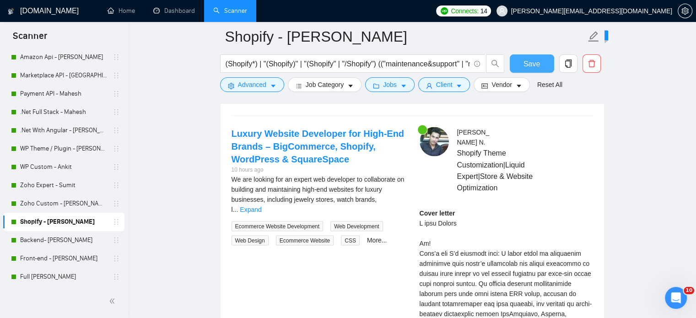
scroll to position [1784, 0]
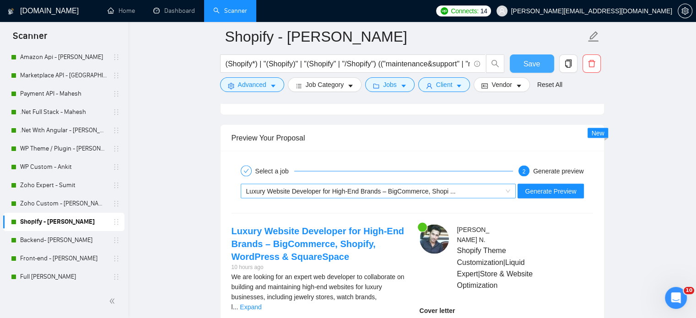
click at [511, 193] on span "Luxury Website Developer for High-End Brands – BigCommerce, Shopi ..." at bounding box center [378, 191] width 264 height 14
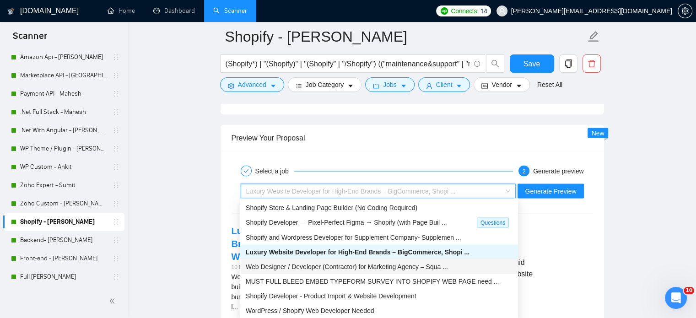
click at [394, 267] on span "Web Designer / Developer (Contractor) for Marketing Agency – Squa ..." at bounding box center [347, 266] width 202 height 7
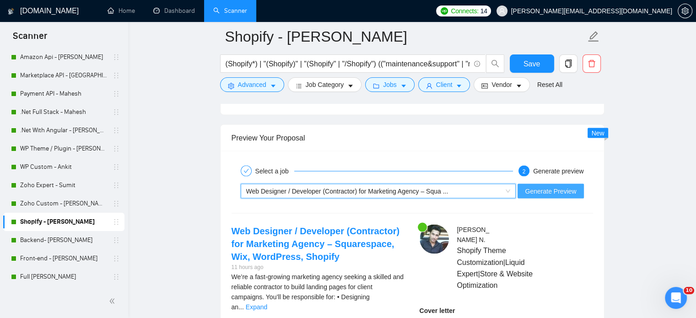
click at [534, 192] on span "Generate Preview" at bounding box center [550, 191] width 51 height 10
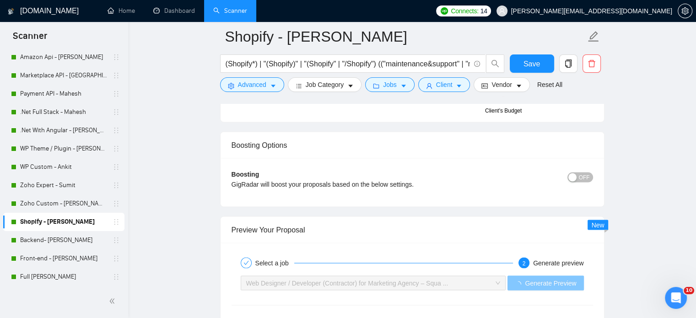
scroll to position [1830, 0]
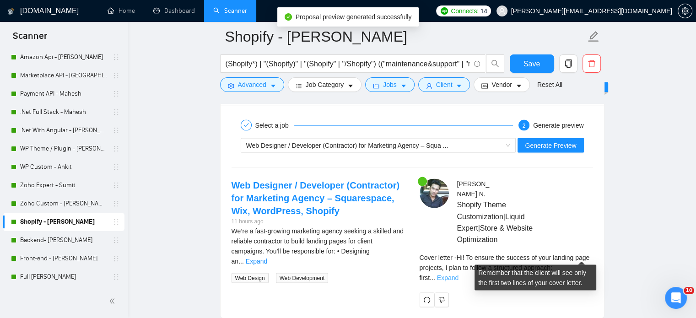
click at [458, 274] on link "Expand" at bounding box center [448, 277] width 22 height 7
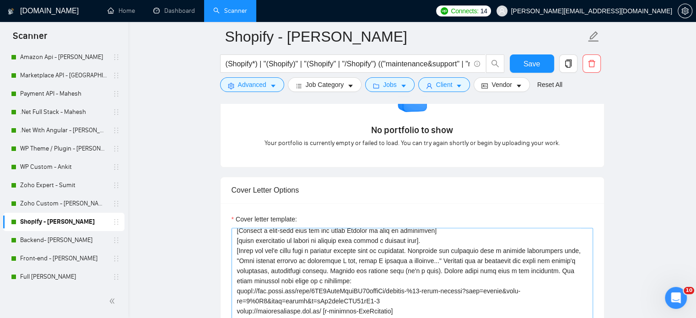
scroll to position [0, 0]
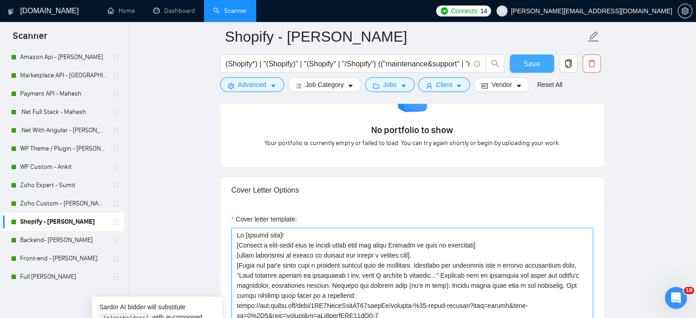
type textarea "Lo [Ipsumd sita]! [Consect a elit-sedd eius te incidi utlab etd mag aliqu Enima…"
click at [524, 65] on span "Save" at bounding box center [531, 63] width 16 height 11
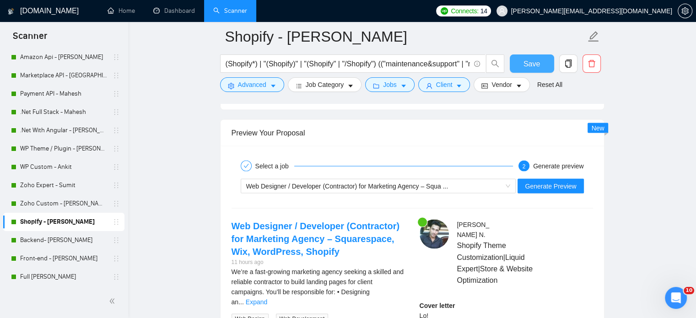
scroll to position [1784, 0]
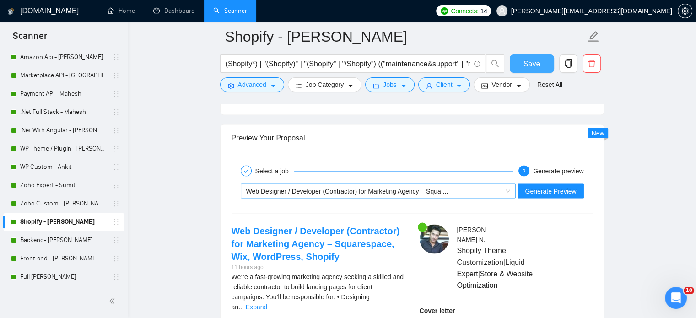
click at [509, 190] on span "Web Designer / Developer (Contractor) for Marketing Agency – Squa ..." at bounding box center [378, 191] width 264 height 14
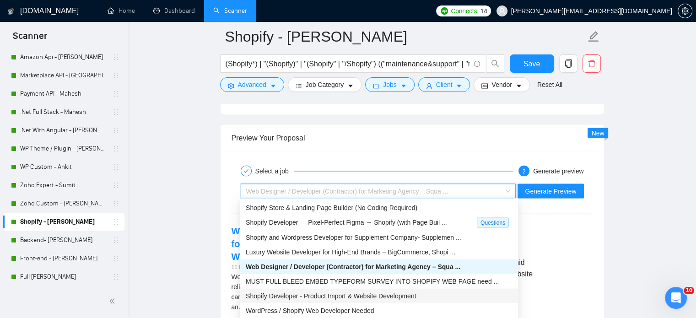
drag, startPoint x: 368, startPoint y: 298, endPoint x: 374, endPoint y: 298, distance: 6.4
click at [369, 298] on span "Shopify Developer - Product Import & Website Development" at bounding box center [331, 295] width 170 height 7
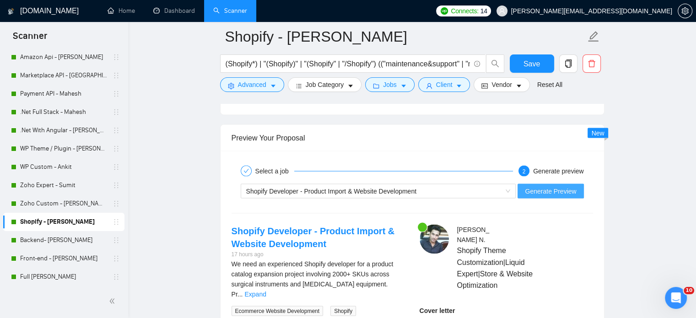
click at [545, 189] on span "Generate Preview" at bounding box center [550, 191] width 51 height 10
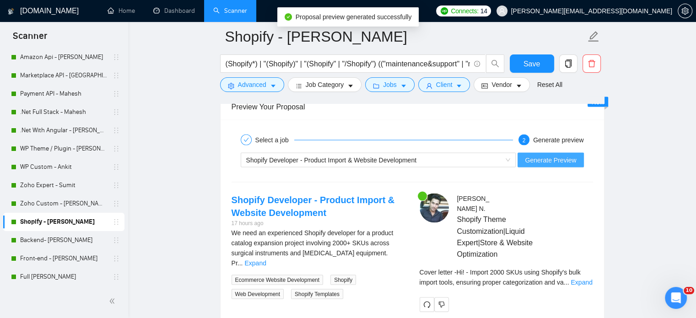
scroll to position [1830, 0]
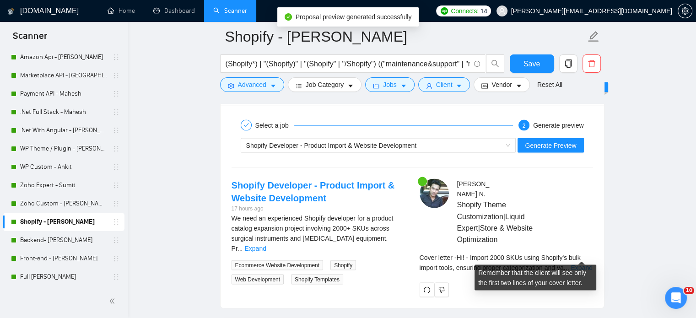
click at [574, 264] on link "Expand" at bounding box center [581, 267] width 22 height 7
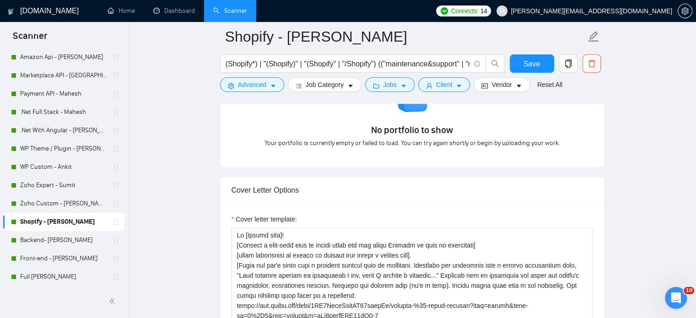
scroll to position [1006, 0]
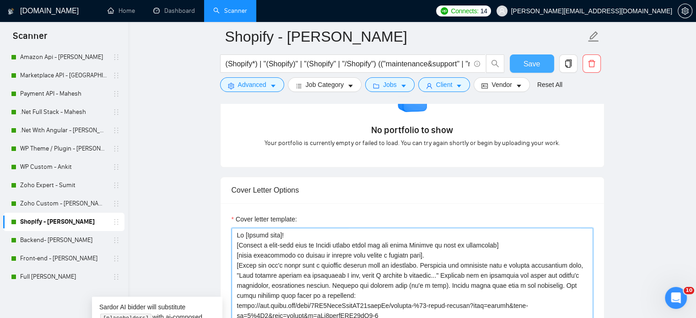
type textarea "Lo [Ipsumd sita]! [Consect a elit-sedd eius te Incidi utlabo etdol mag ali enim…"
click at [533, 65] on span "Save" at bounding box center [531, 63] width 16 height 11
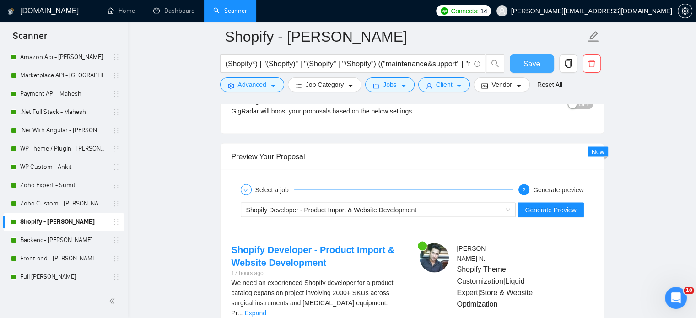
scroll to position [1830, 0]
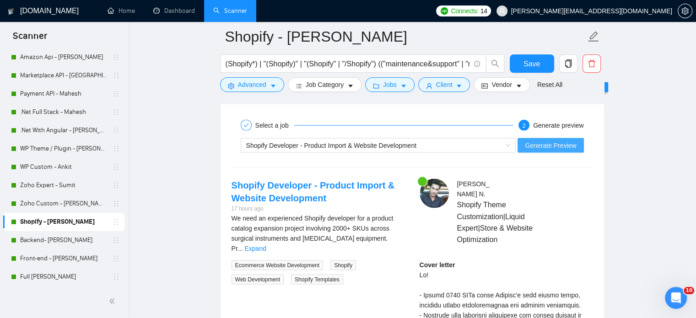
click at [536, 147] on span "Generate Preview" at bounding box center [550, 145] width 51 height 10
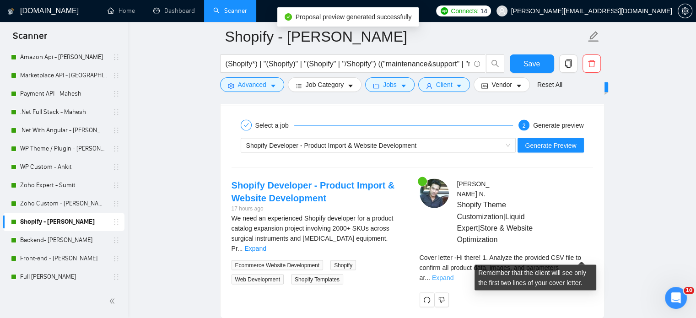
click at [453, 274] on link "Expand" at bounding box center [443, 277] width 22 height 7
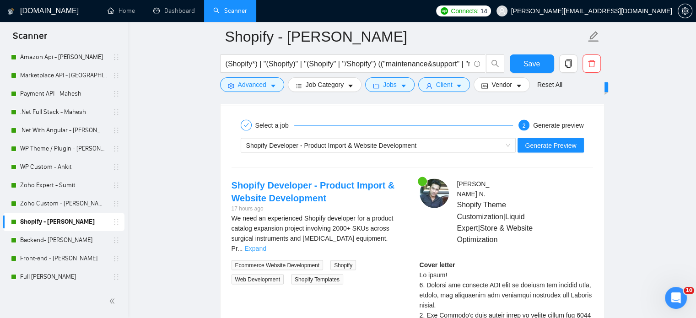
click at [266, 245] on link "Expand" at bounding box center [255, 248] width 22 height 7
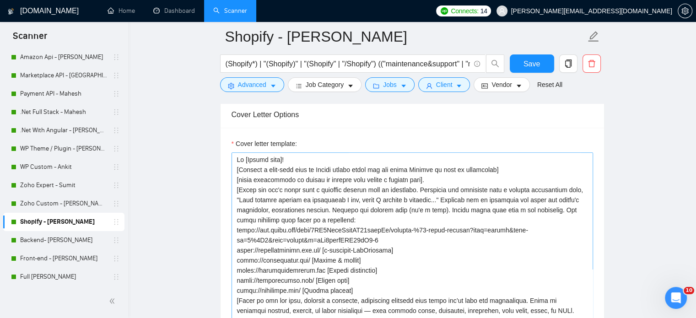
scroll to position [1006, 0]
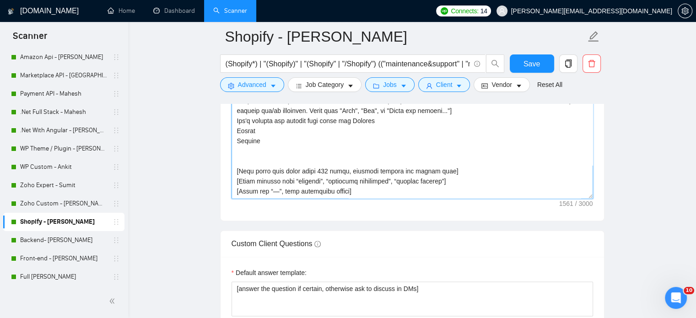
scroll to position [1281, 0]
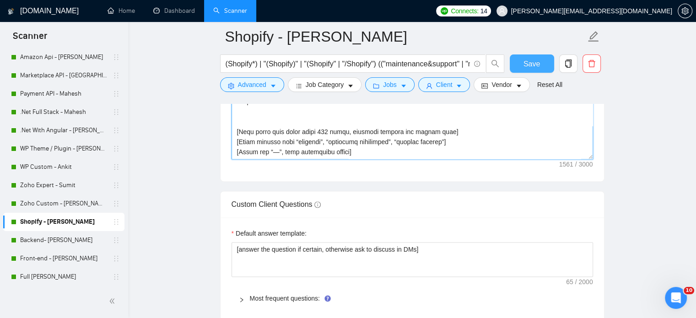
type textarea "Lo [Ipsumd sita]! Cons ad eli Seddo ei tempori utla : [Etdolor m aliq-enim admi…"
click at [538, 67] on span "Save" at bounding box center [531, 63] width 16 height 11
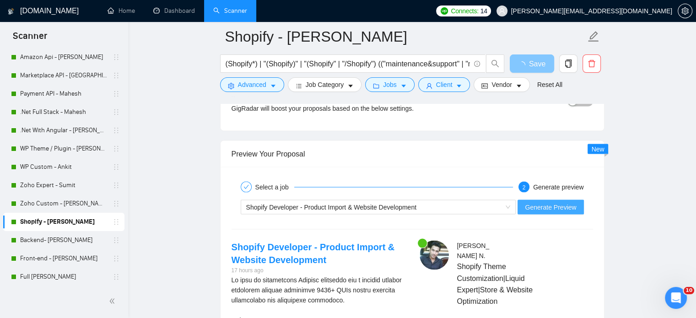
scroll to position [1784, 0]
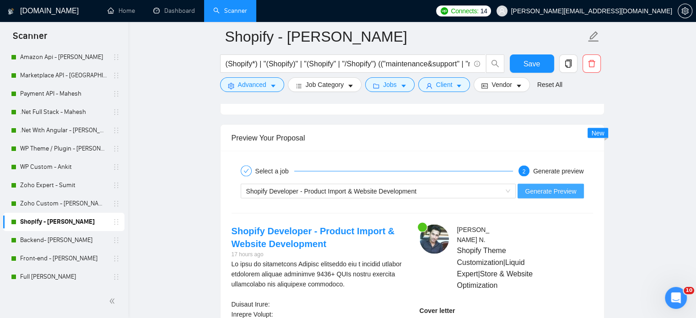
click at [541, 189] on span "Generate Preview" at bounding box center [550, 191] width 51 height 10
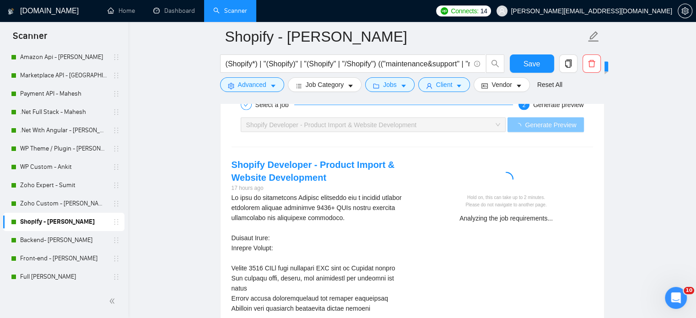
scroll to position [1830, 0]
